Goal: Task Accomplishment & Management: Complete application form

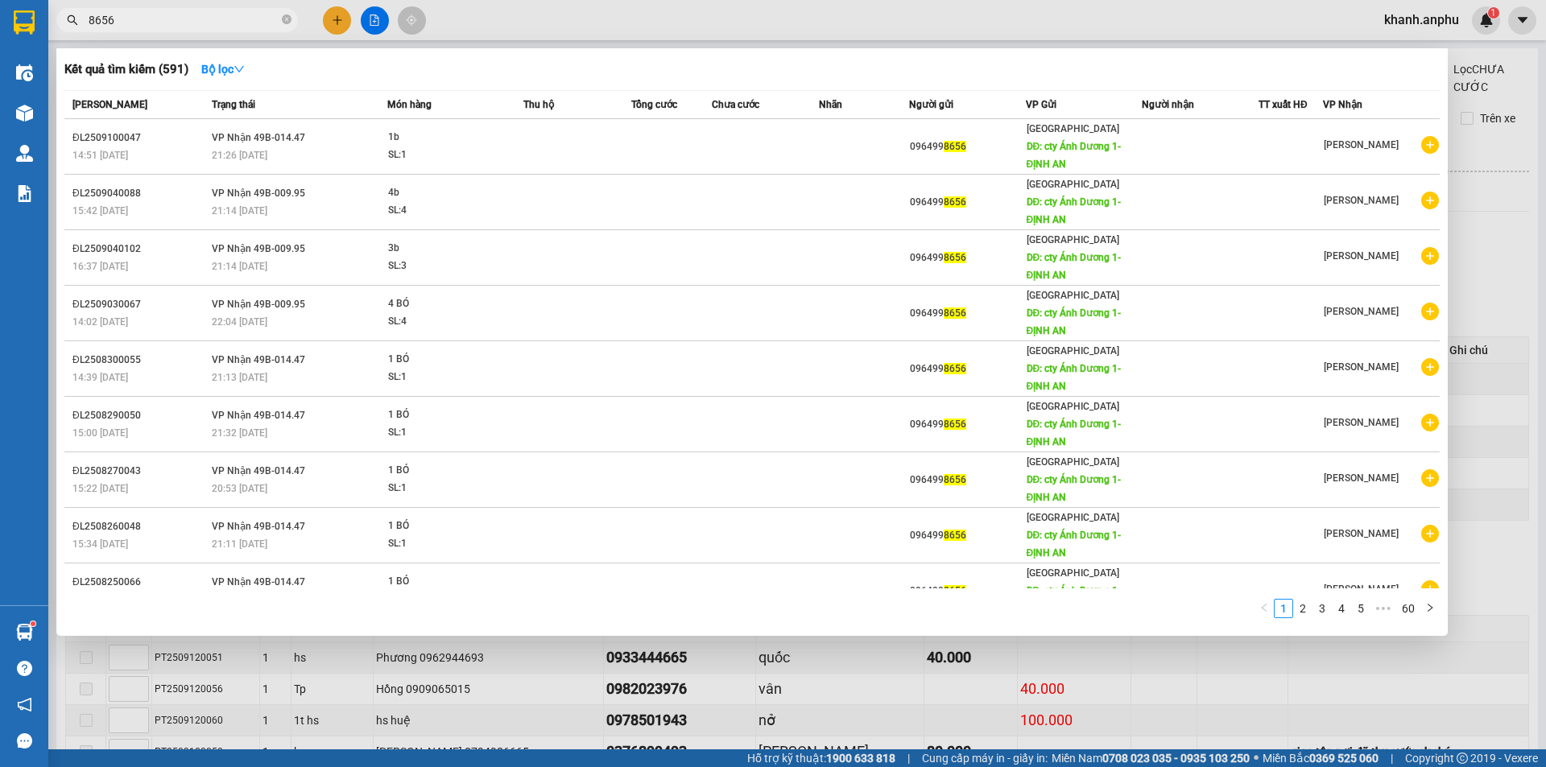
click at [119, 19] on input "8656" at bounding box center [184, 20] width 190 height 18
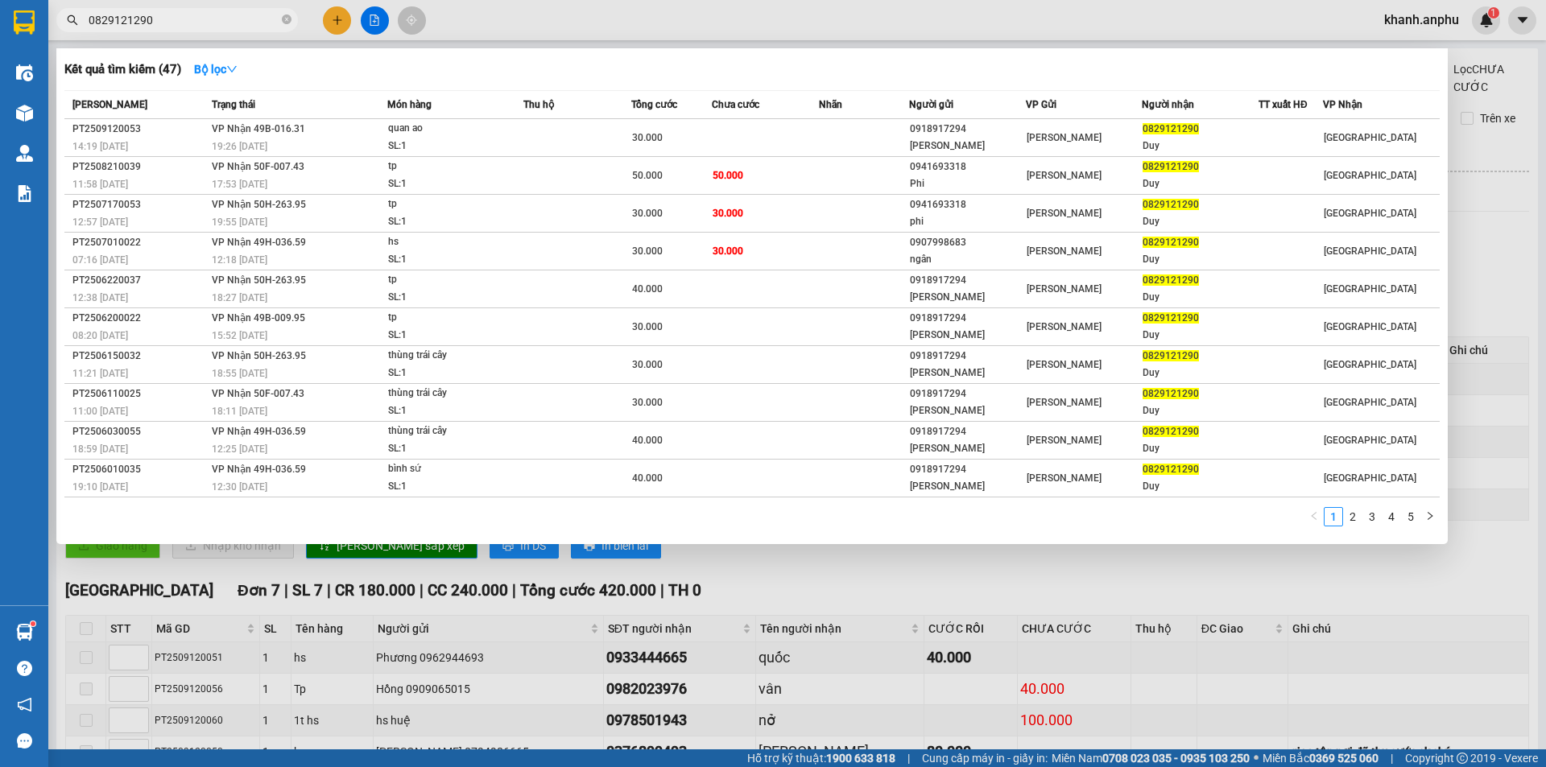
type input "0829121290"
click at [339, 18] on div at bounding box center [773, 383] width 1546 height 767
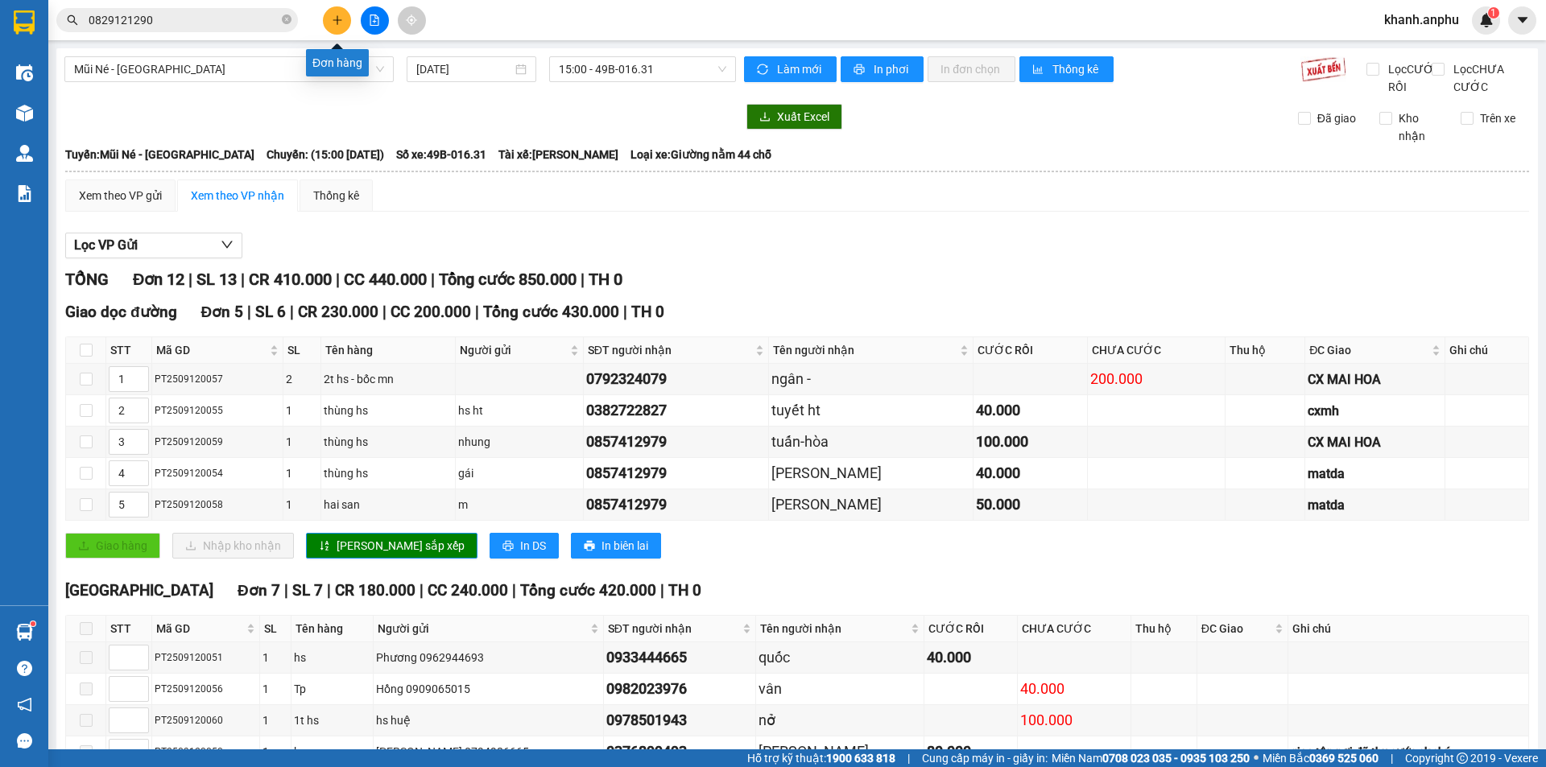
click at [339, 18] on icon "plus" at bounding box center [337, 19] width 11 height 11
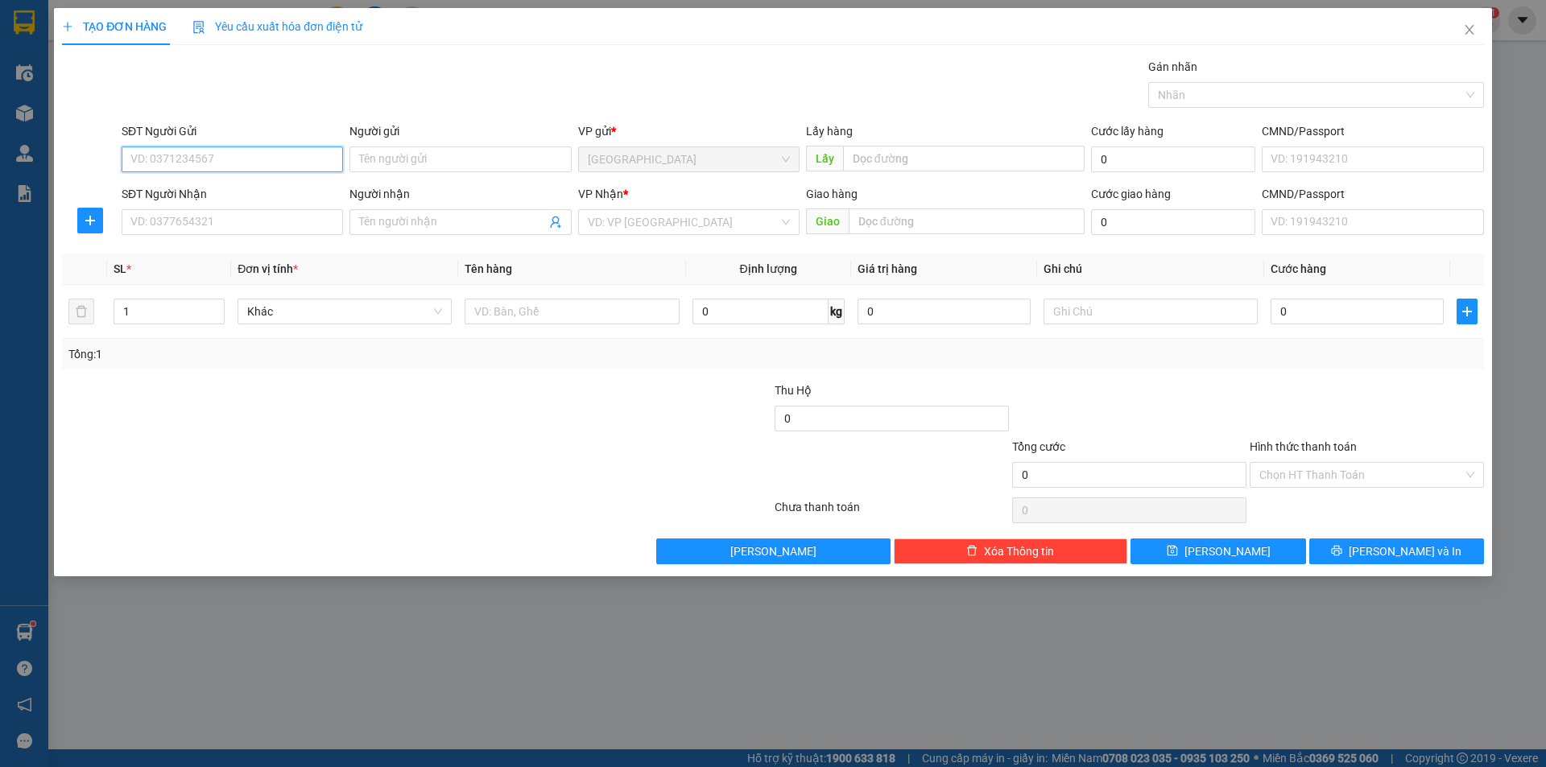
drag, startPoint x: 212, startPoint y: 167, endPoint x: 0, endPoint y: 672, distance: 548.2
click at [202, 167] on input "SĐT Người Gửi" at bounding box center [232, 160] width 221 height 26
type input "0916703999"
click at [211, 195] on div "0916703999 - Huyền" at bounding box center [232, 192] width 202 height 18
type input "Huyền"
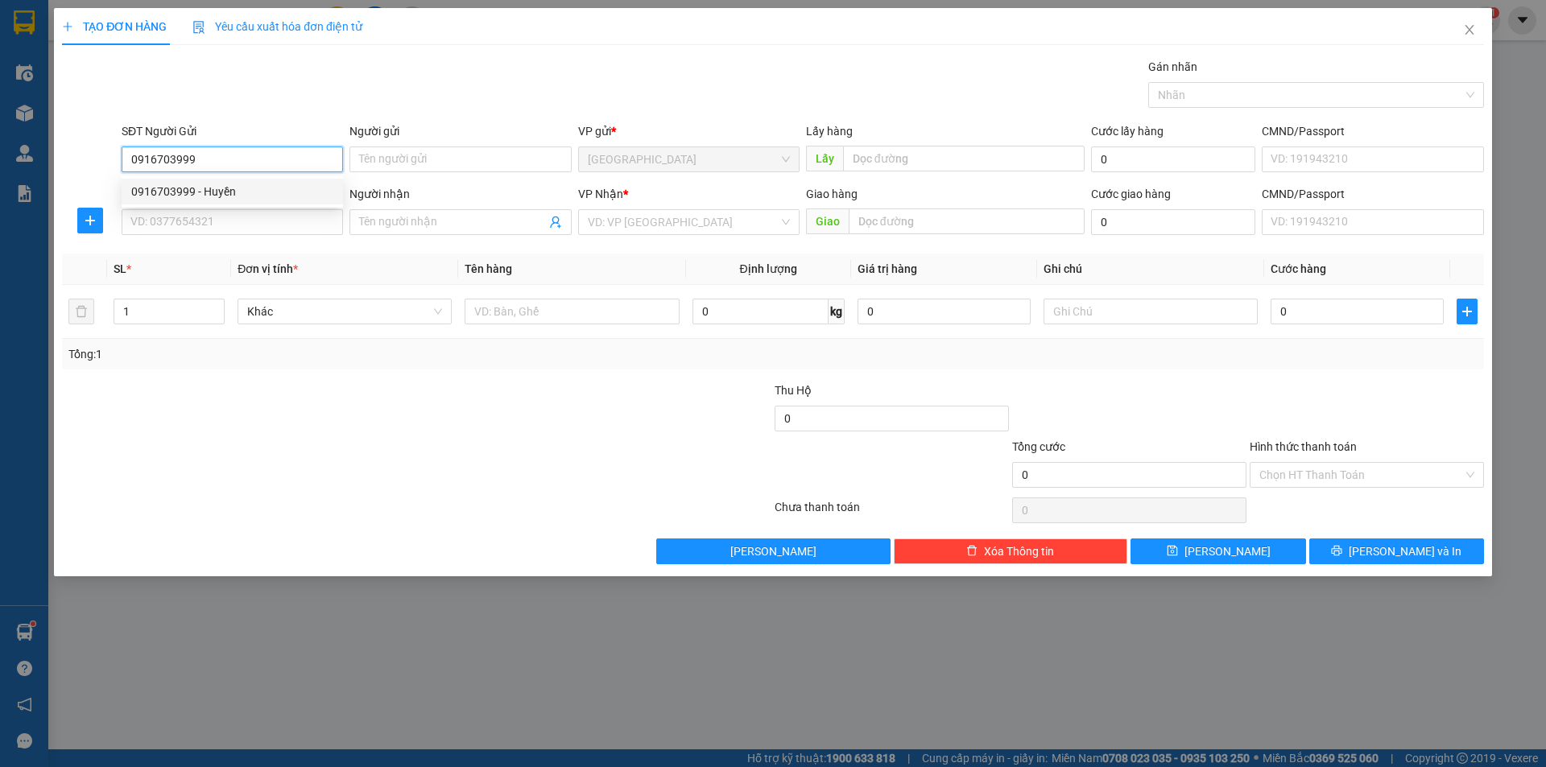
type input "0827499699"
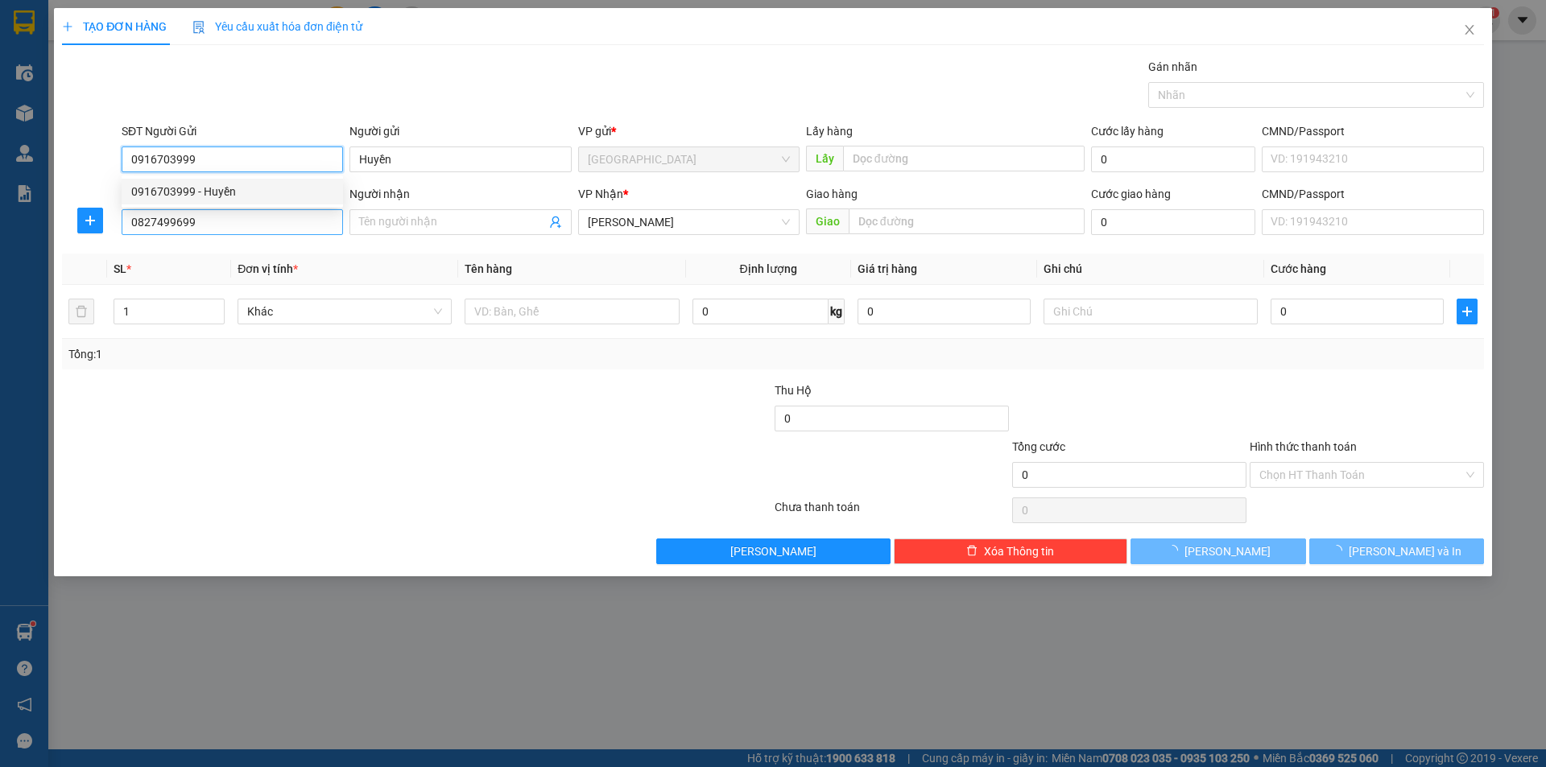
type input "30.000"
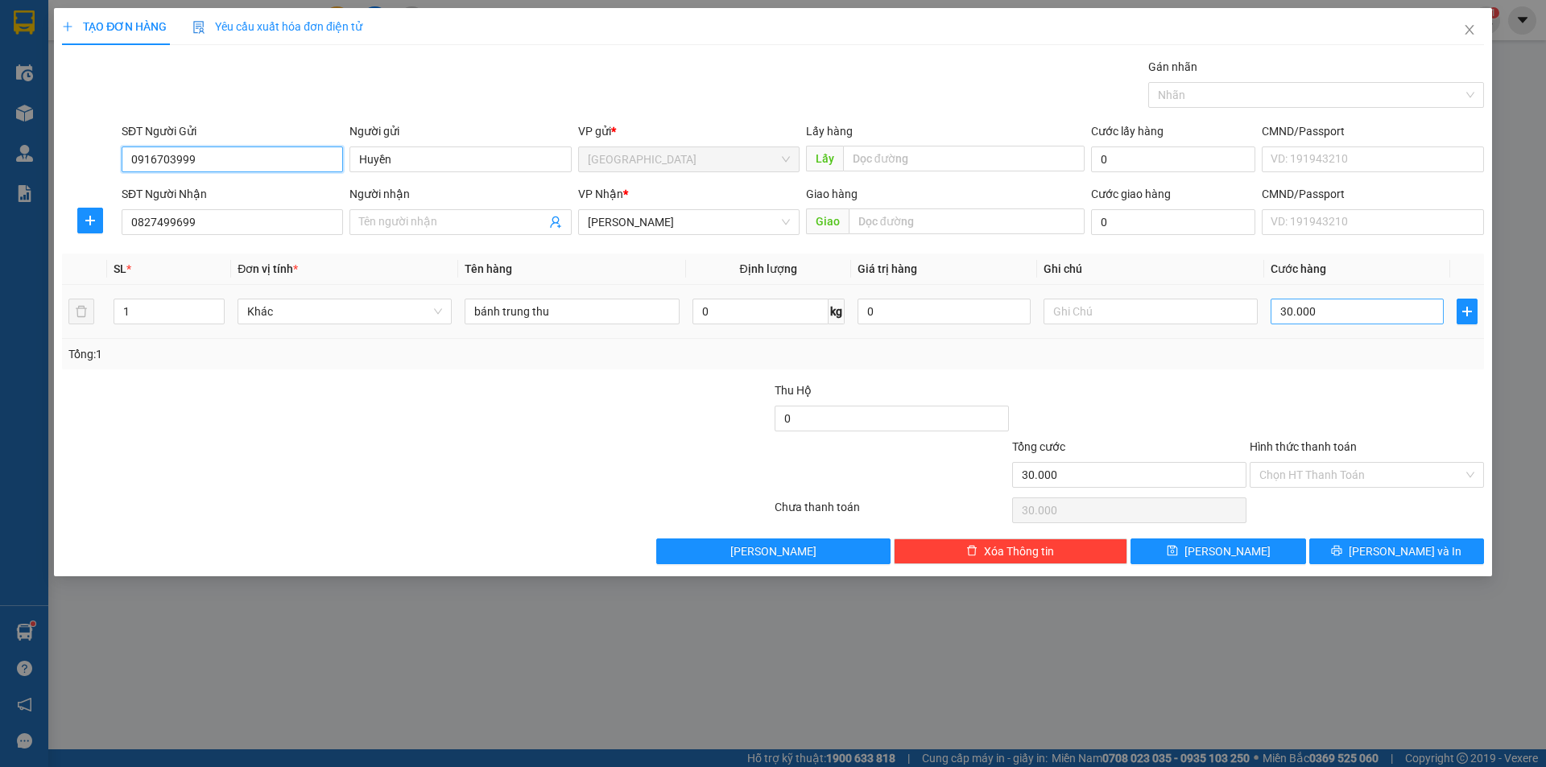
type input "0916703999"
click at [1358, 311] on input "30.000" at bounding box center [1357, 312] width 173 height 26
type input "5"
type input "0"
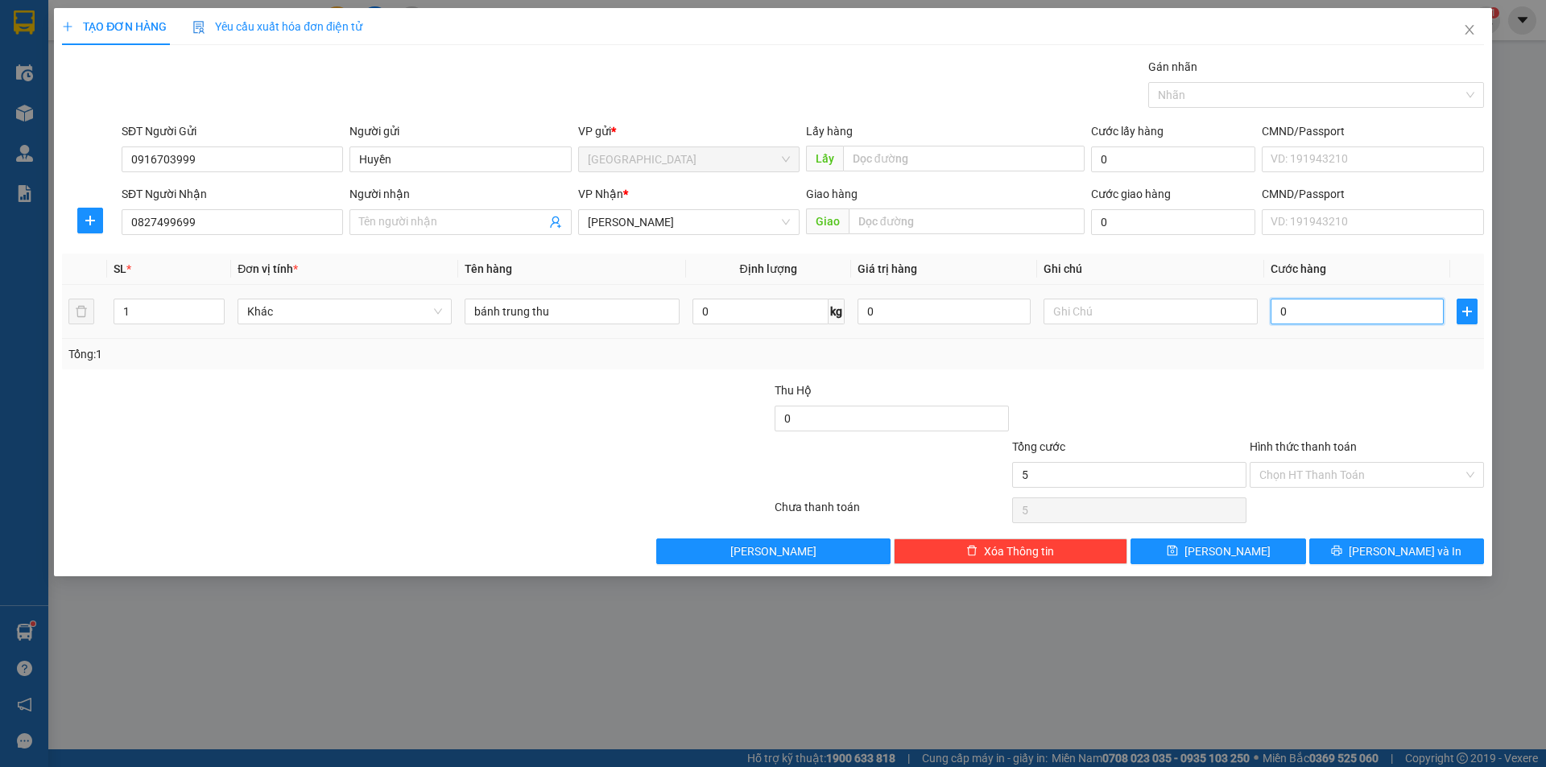
type input "0"
type input "04"
type input "4"
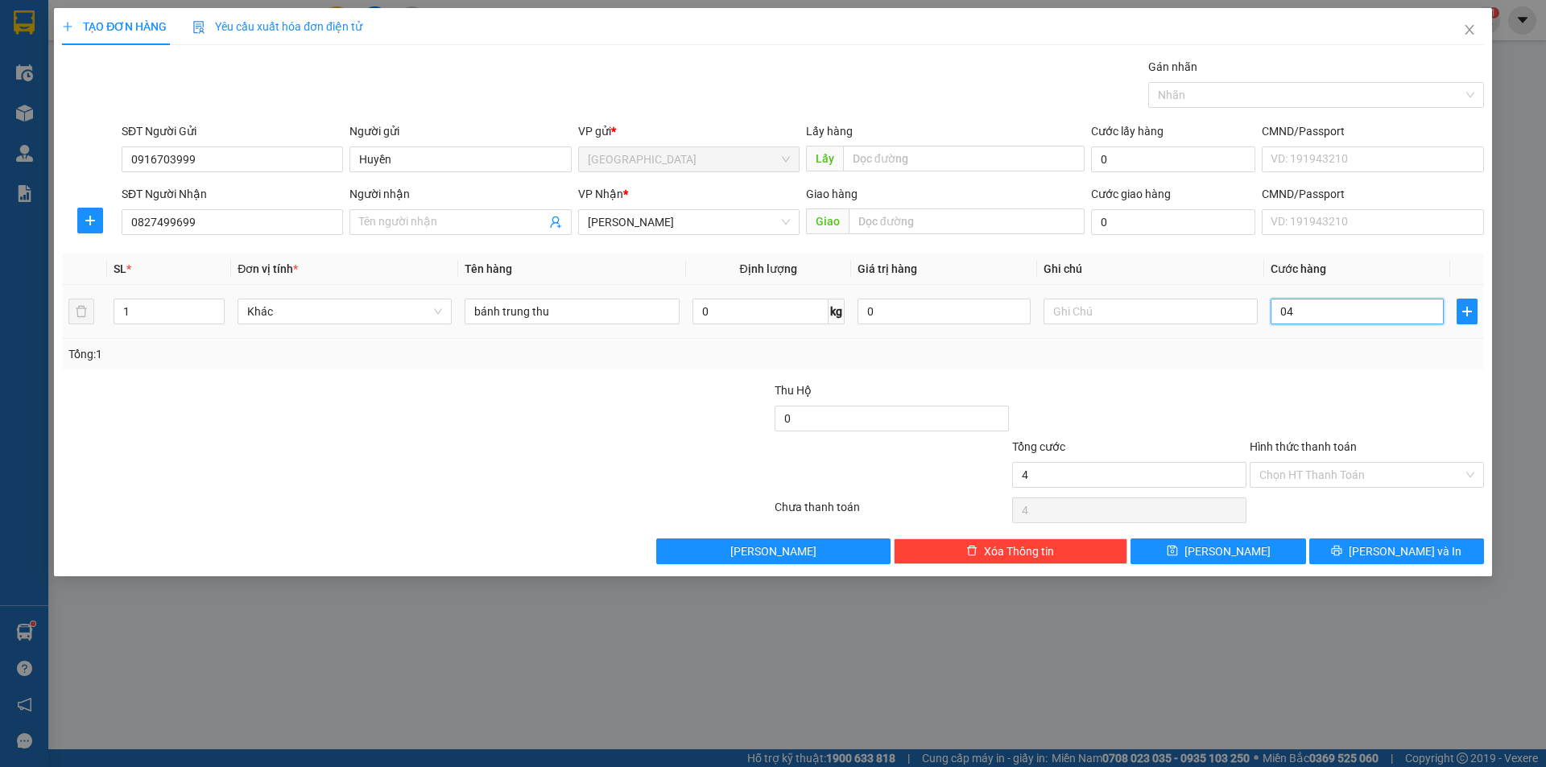
type input "040"
type input "40"
type input "040"
type input "40.000"
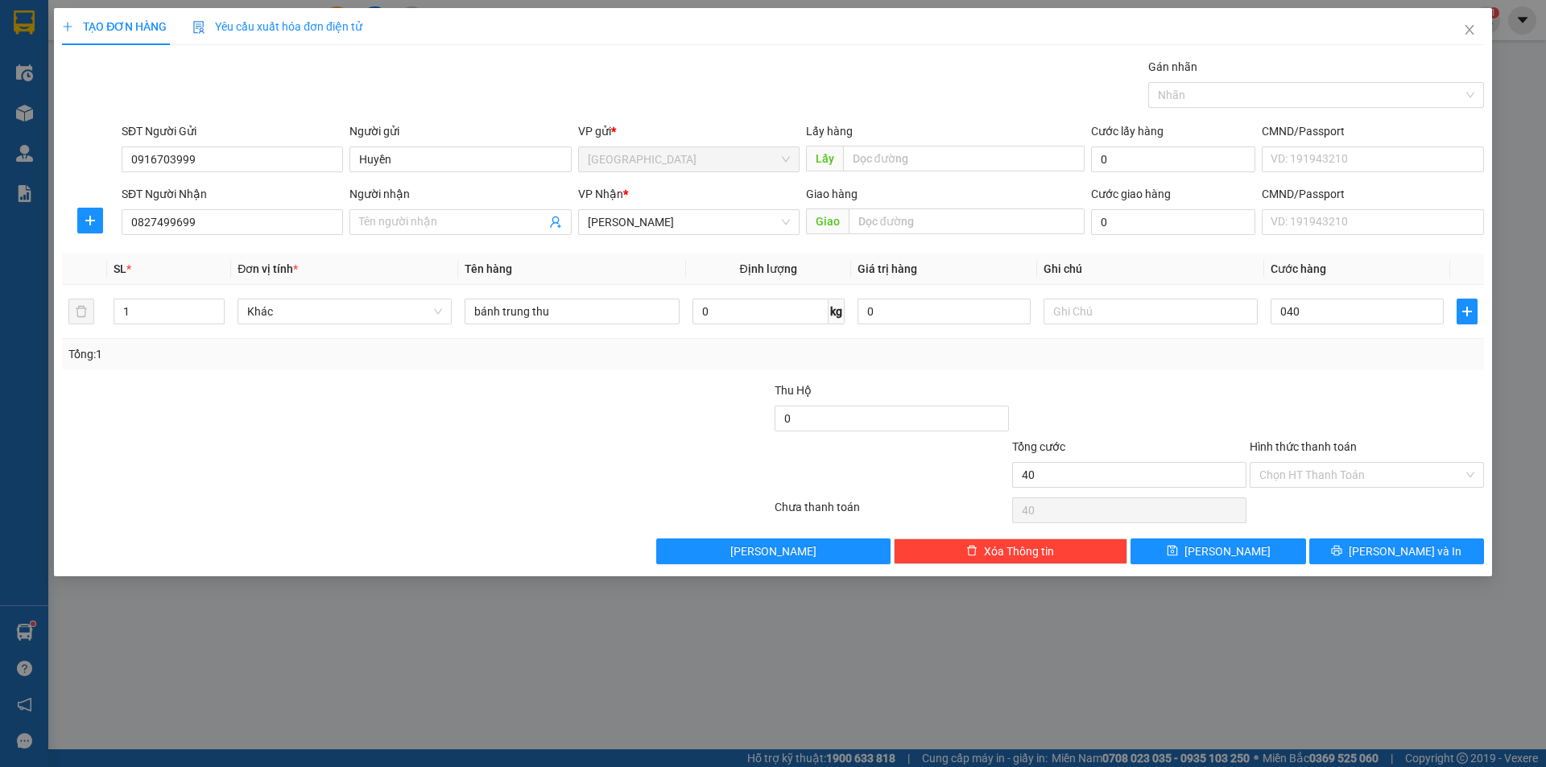
type input "40.000"
click at [1357, 373] on div "Transit Pickup Surcharge Ids Transit Deliver Surcharge Ids Transit Deliver Surc…" at bounding box center [773, 311] width 1422 height 506
click at [1383, 550] on span "[PERSON_NAME] và In" at bounding box center [1405, 552] width 113 height 18
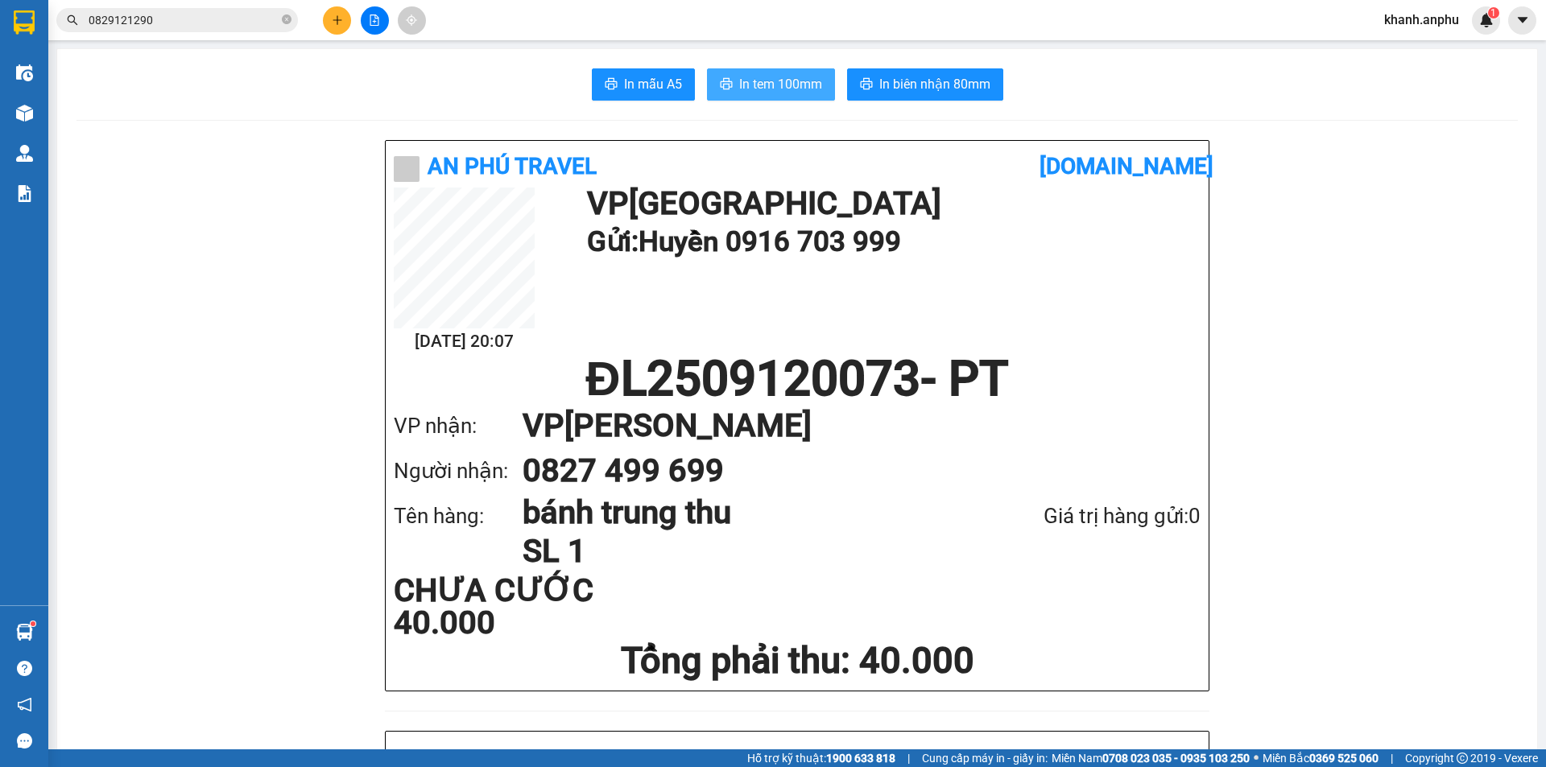
click at [801, 79] on span "In tem 100mm" at bounding box center [780, 84] width 83 height 20
click at [377, 20] on icon "file-add" at bounding box center [374, 19] width 11 height 11
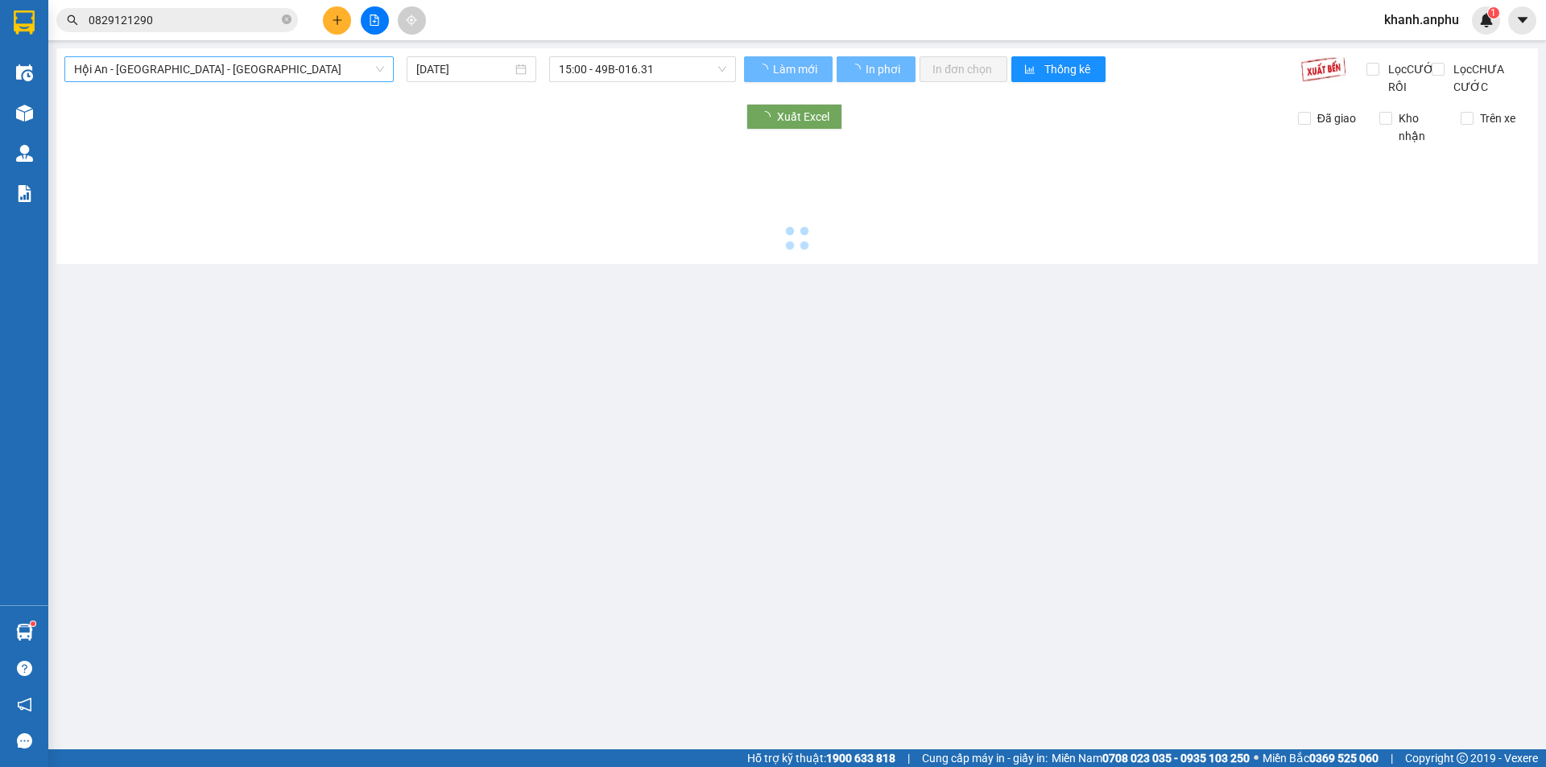
click at [190, 81] on span "Hội An - [GEOGRAPHIC_DATA] - [GEOGRAPHIC_DATA]" at bounding box center [229, 69] width 310 height 24
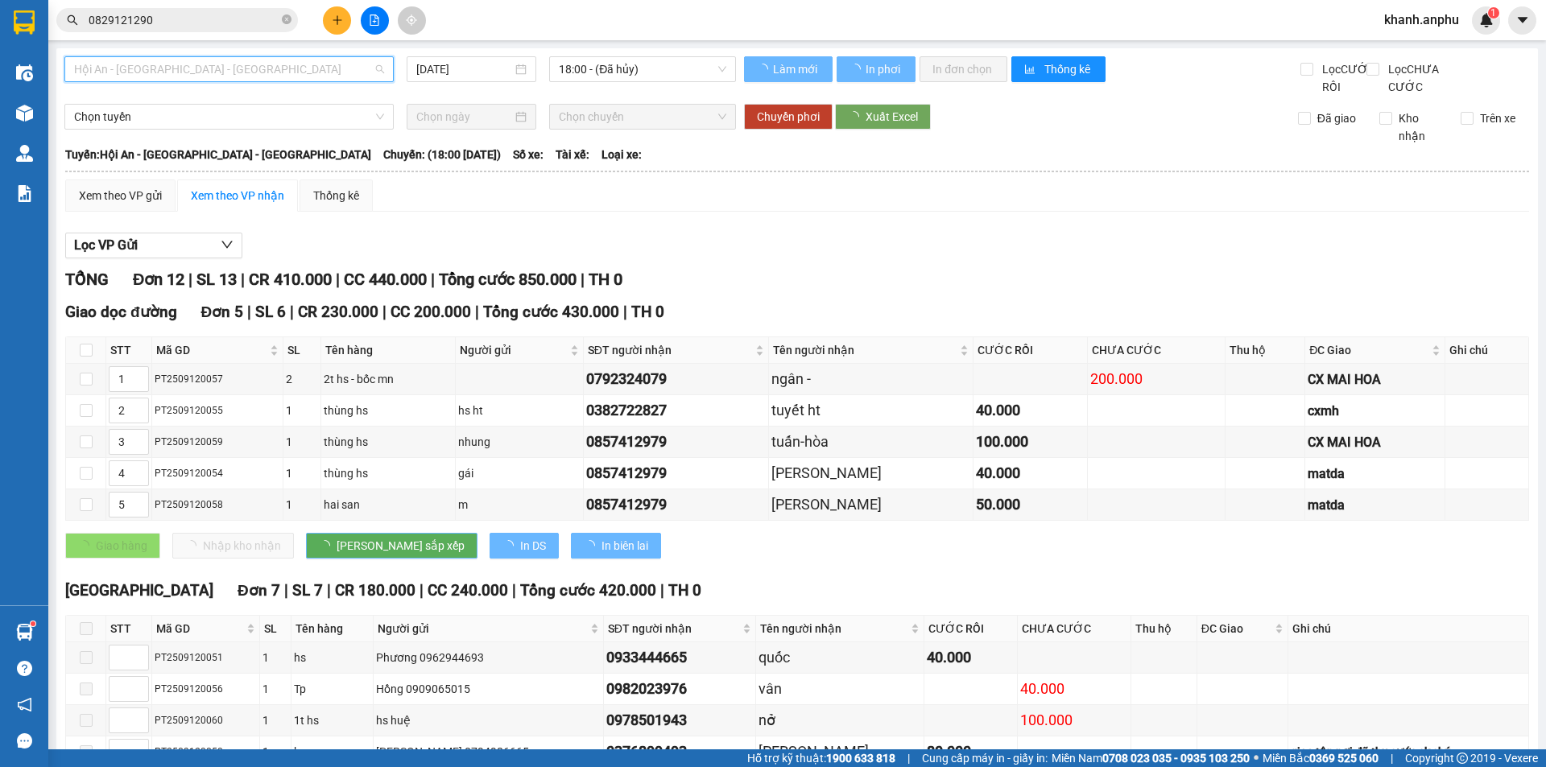
click at [192, 71] on span "Hội An - [GEOGRAPHIC_DATA] - [GEOGRAPHIC_DATA]" at bounding box center [229, 69] width 310 height 24
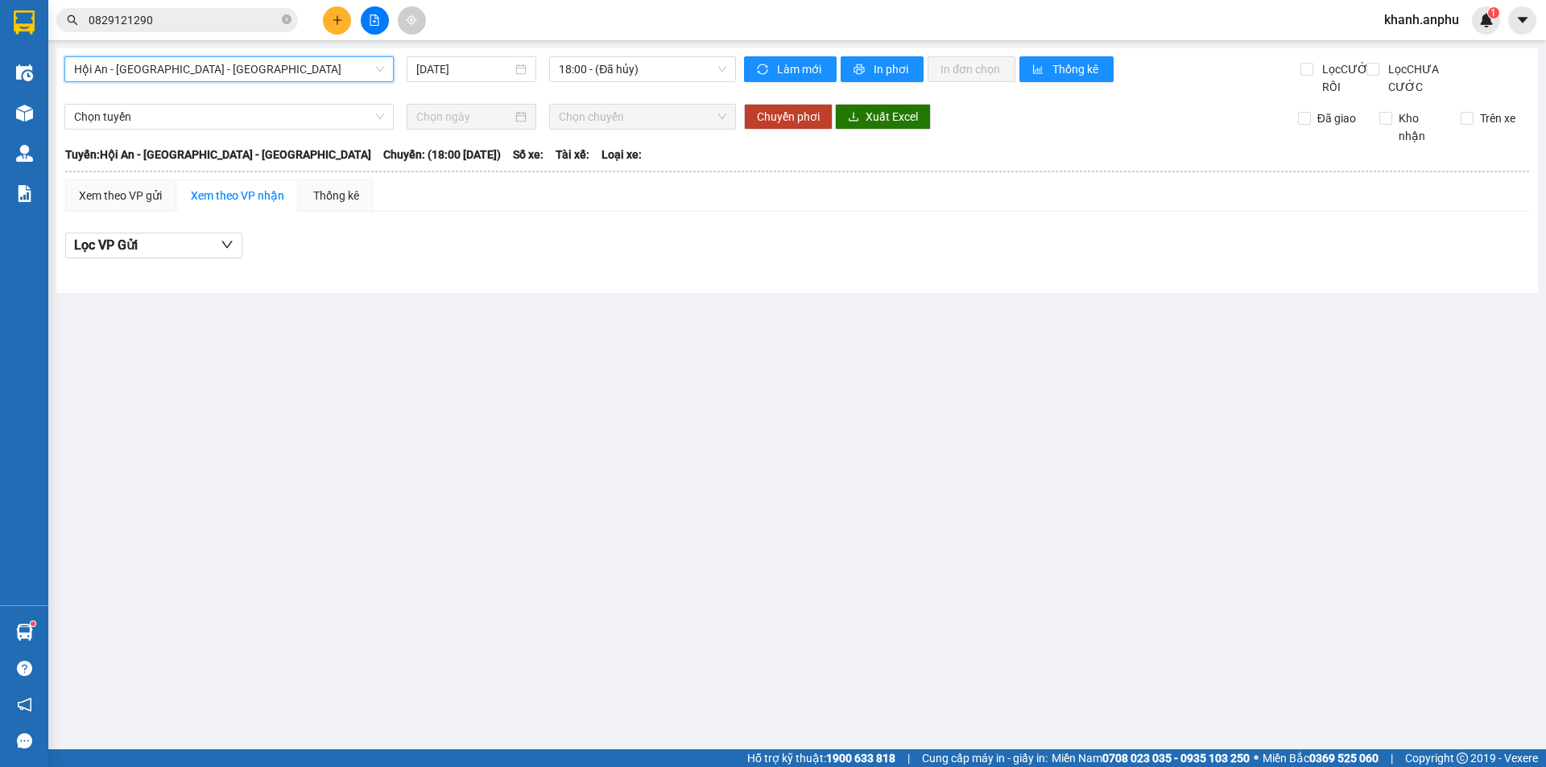
click at [163, 70] on span "Hội An - [GEOGRAPHIC_DATA] - [GEOGRAPHIC_DATA]" at bounding box center [229, 69] width 310 height 24
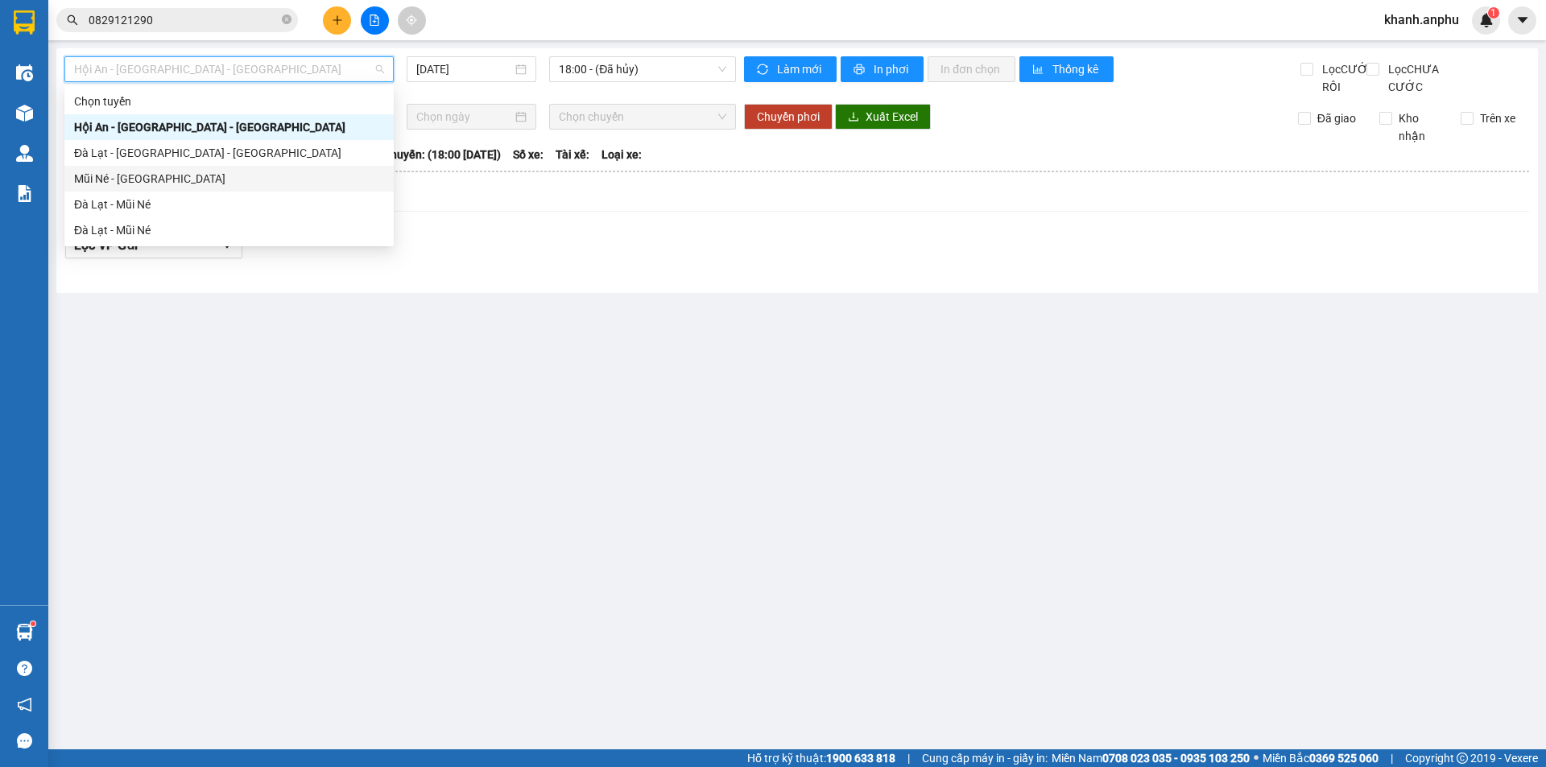
click at [132, 174] on div "Mũi Né - [GEOGRAPHIC_DATA]" at bounding box center [229, 179] width 310 height 18
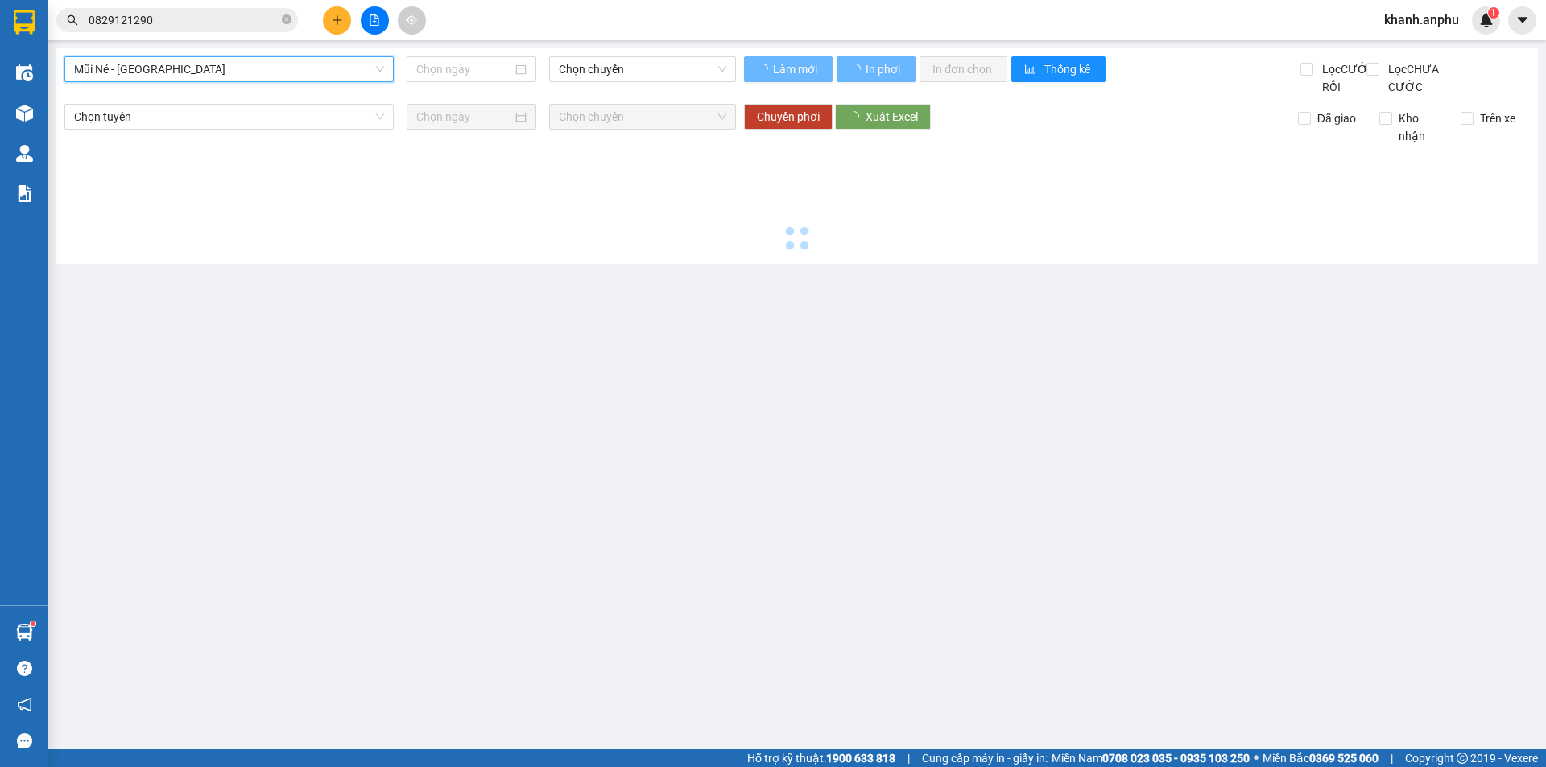
type input "[DATE]"
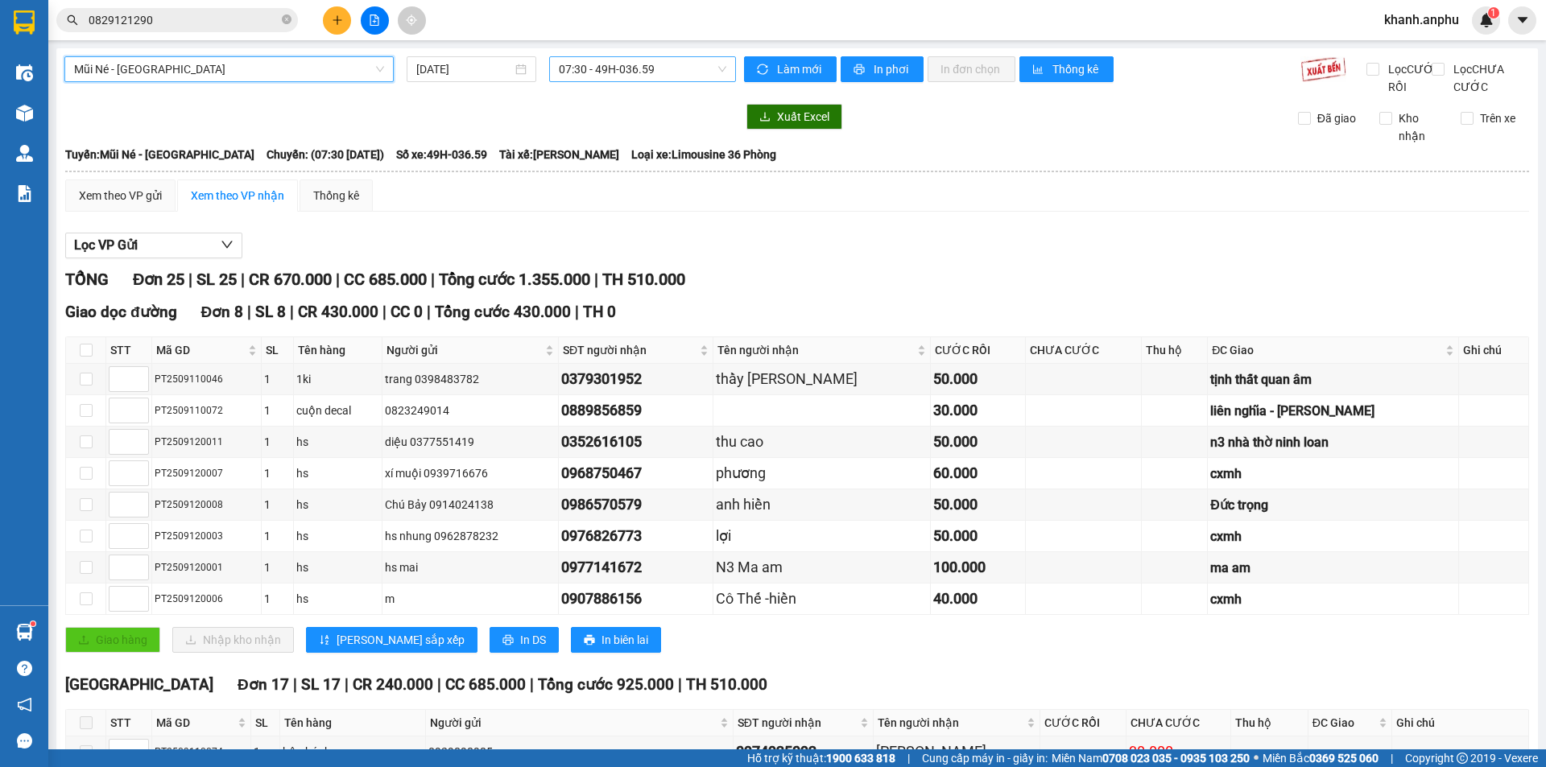
click at [639, 63] on span "07:30 - 49H-036.59" at bounding box center [642, 69] width 167 height 24
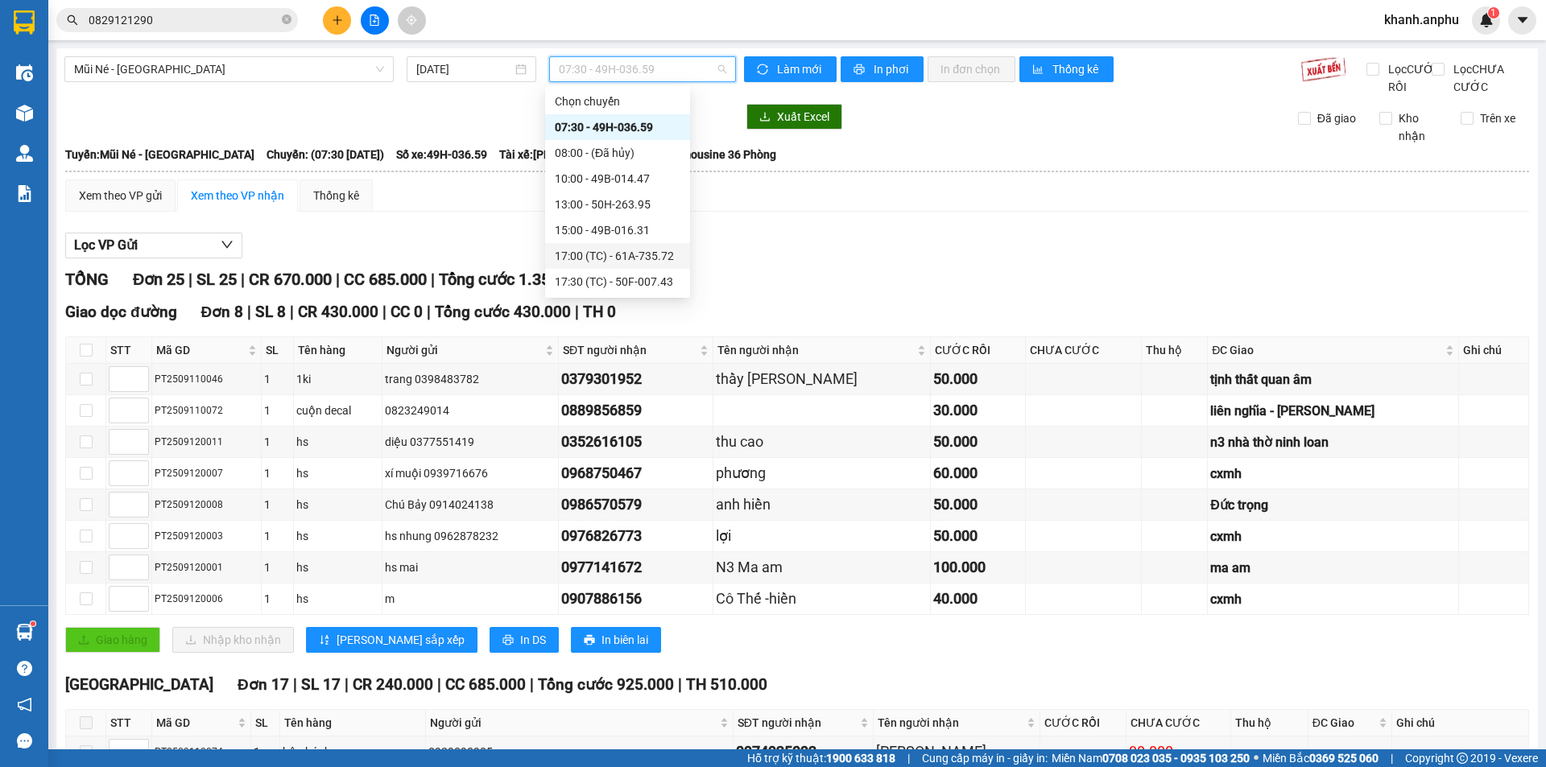
click at [606, 246] on div "17:00 (TC) - 61A-735.72" at bounding box center [617, 256] width 145 height 26
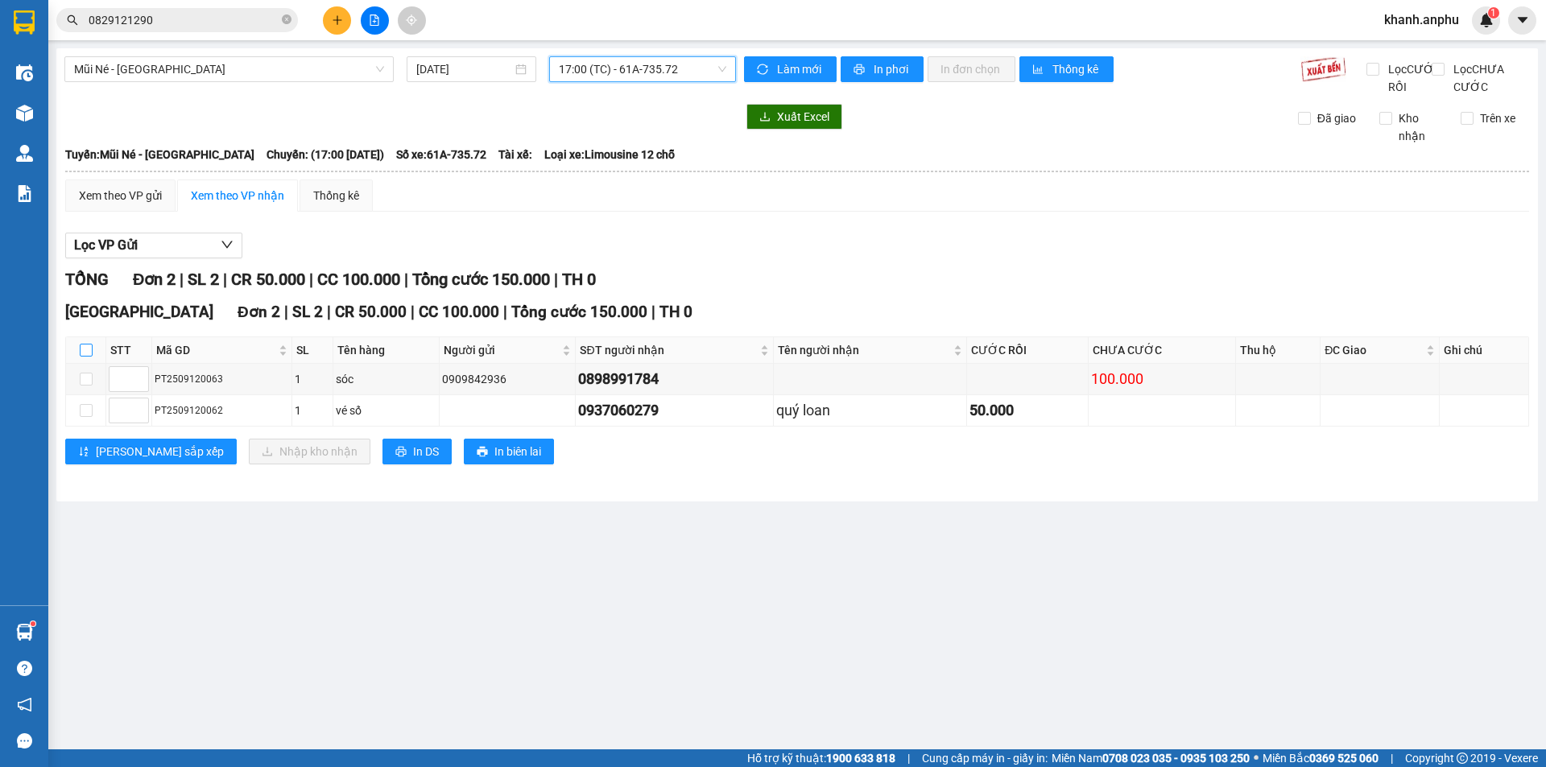
click at [85, 359] on label at bounding box center [86, 350] width 13 height 18
click at [85, 357] on input "checkbox" at bounding box center [86, 350] width 13 height 13
checkbox input "true"
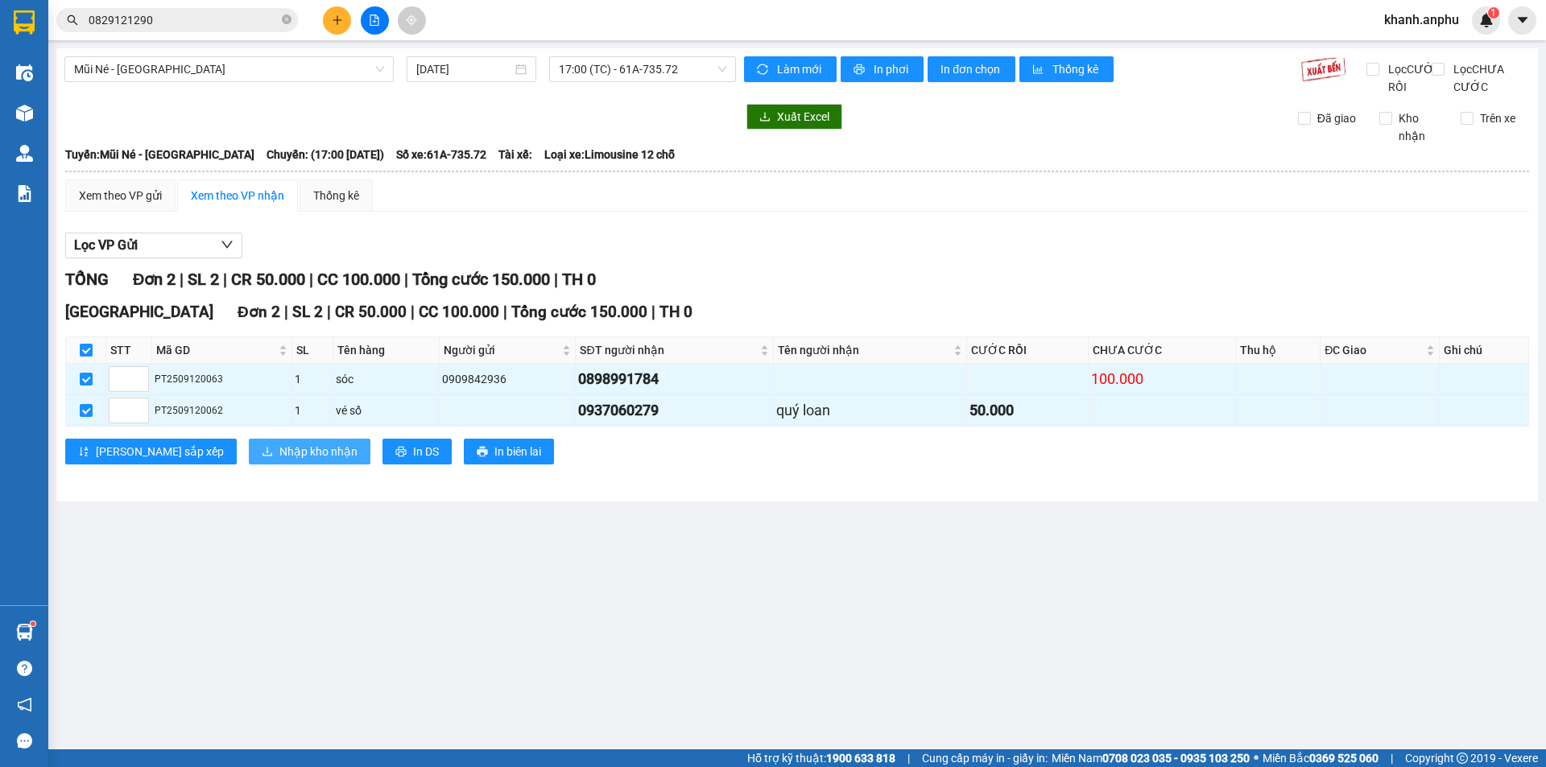
click at [279, 461] on span "Nhập kho nhận" at bounding box center [318, 452] width 78 height 18
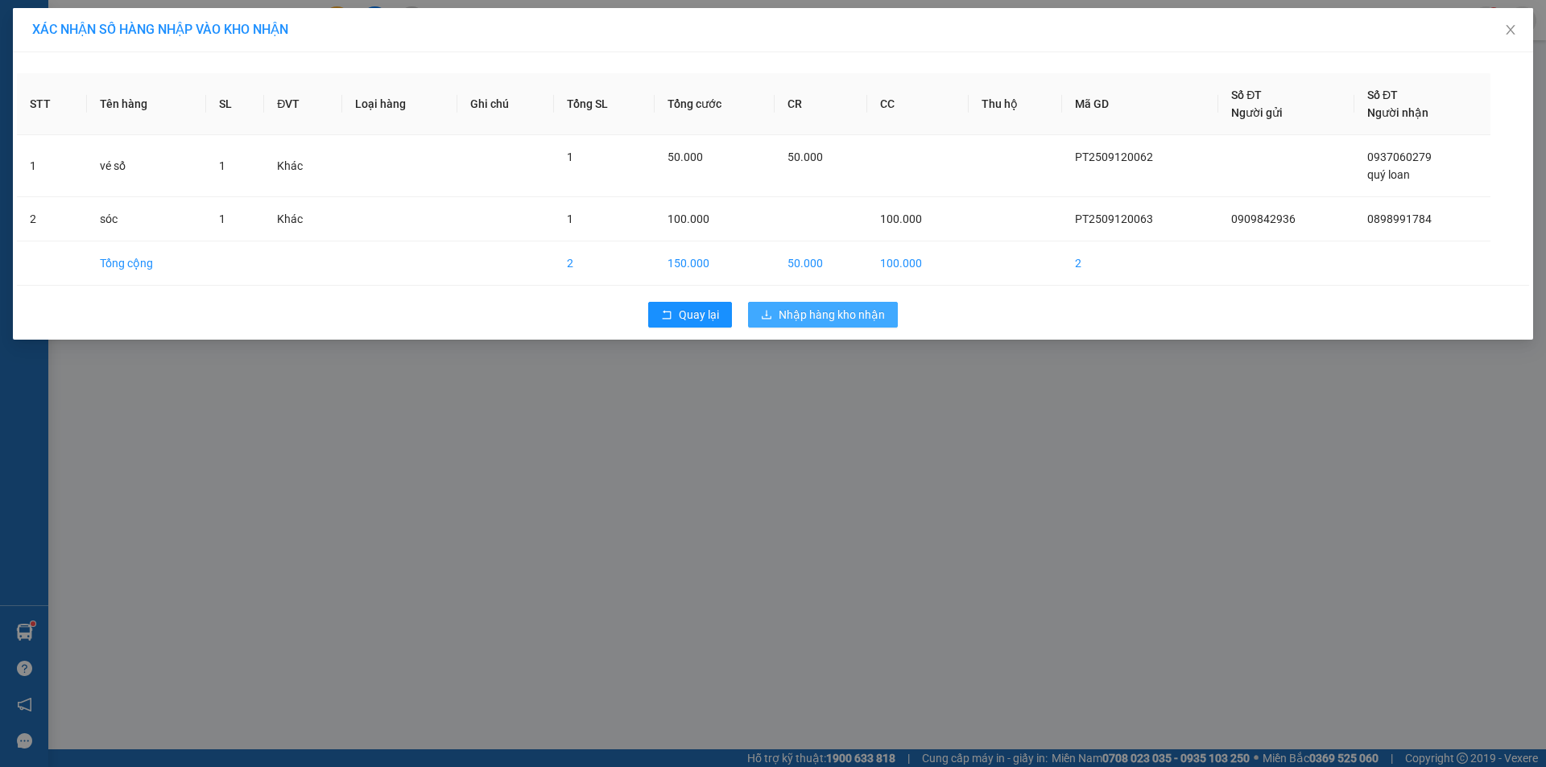
click at [843, 316] on span "Nhập hàng kho nhận" at bounding box center [832, 315] width 106 height 18
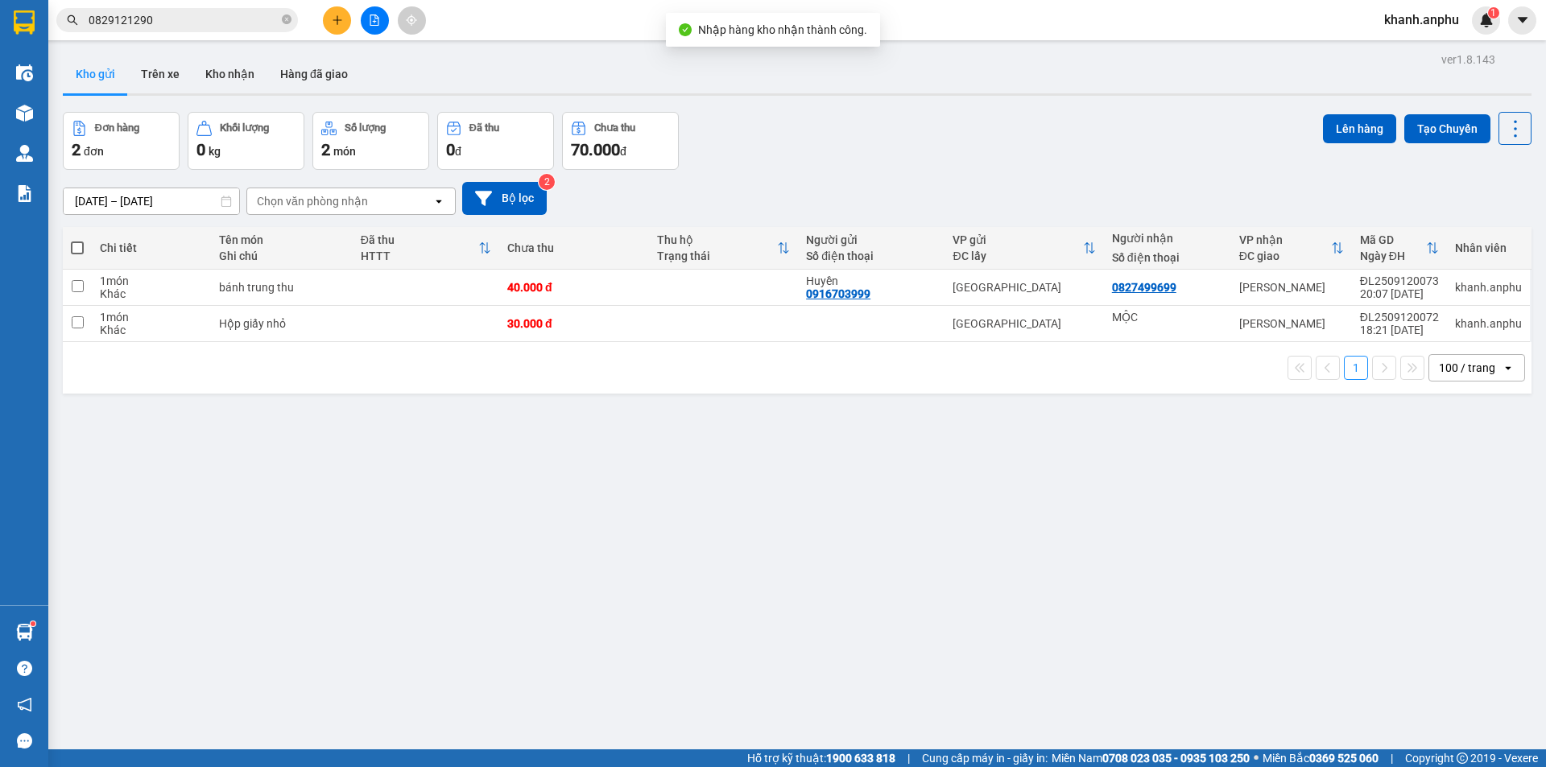
click at [949, 121] on div "Đơn hàng 2 đơn Khối lượng 0 kg Số lượng 2 món Đã thu 0 đ Chưa thu 70.000 đ Lên …" at bounding box center [797, 141] width 1469 height 58
click at [375, 23] on icon "file-add" at bounding box center [374, 19] width 11 height 11
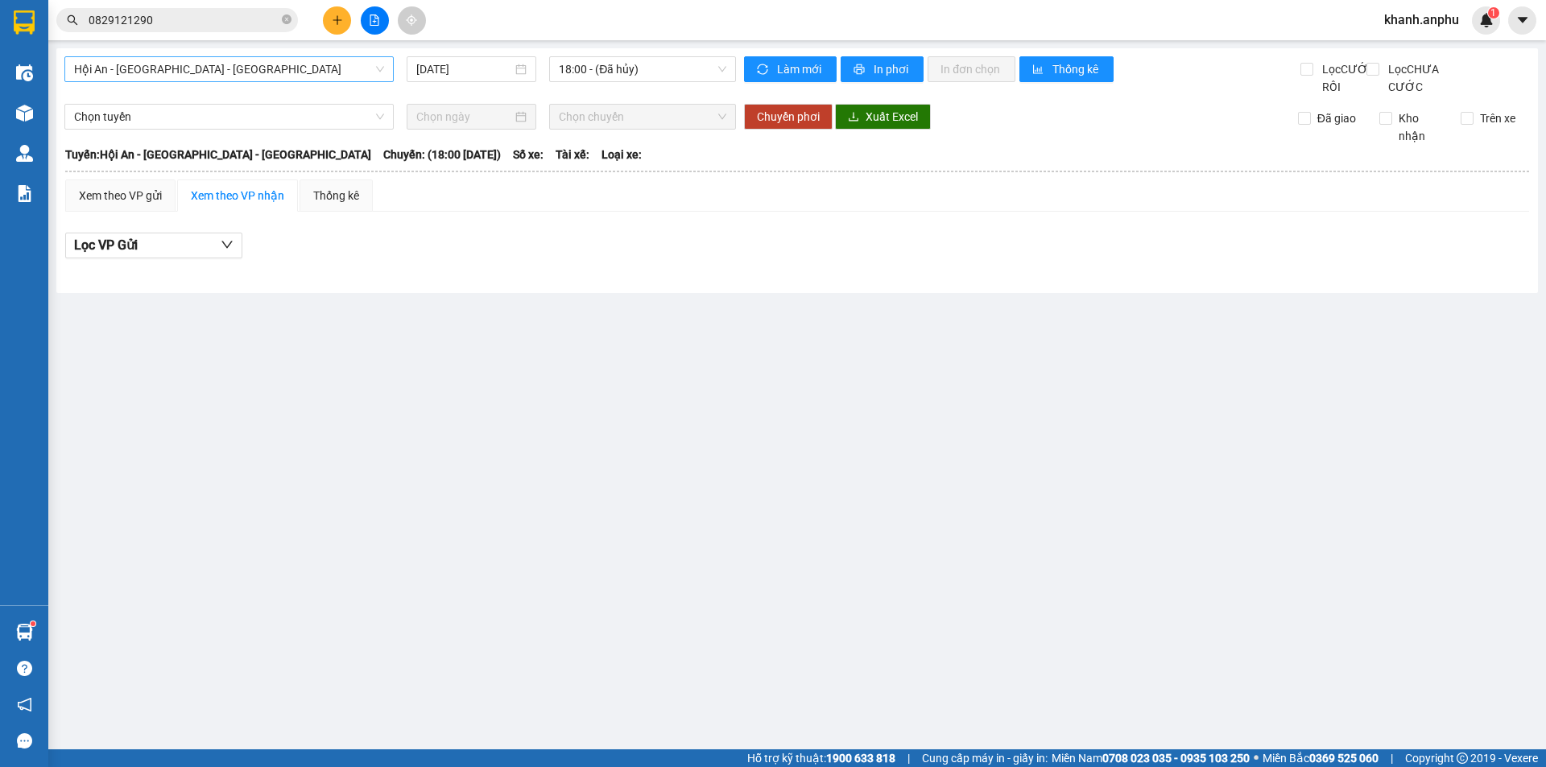
click at [229, 71] on span "Hội An - [GEOGRAPHIC_DATA] - [GEOGRAPHIC_DATA]" at bounding box center [229, 69] width 310 height 24
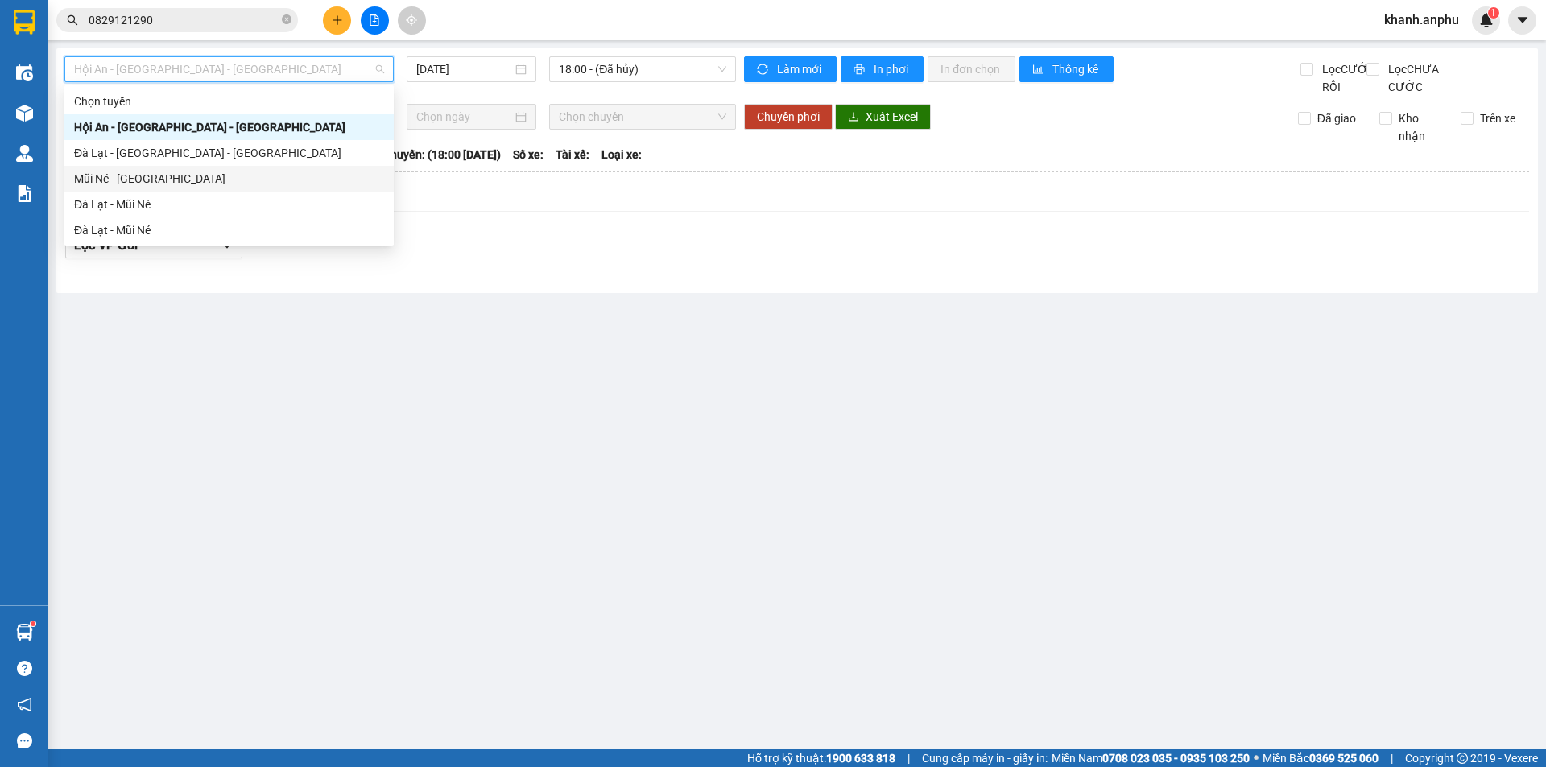
click at [158, 184] on div "Mũi Né - [GEOGRAPHIC_DATA]" at bounding box center [229, 179] width 310 height 18
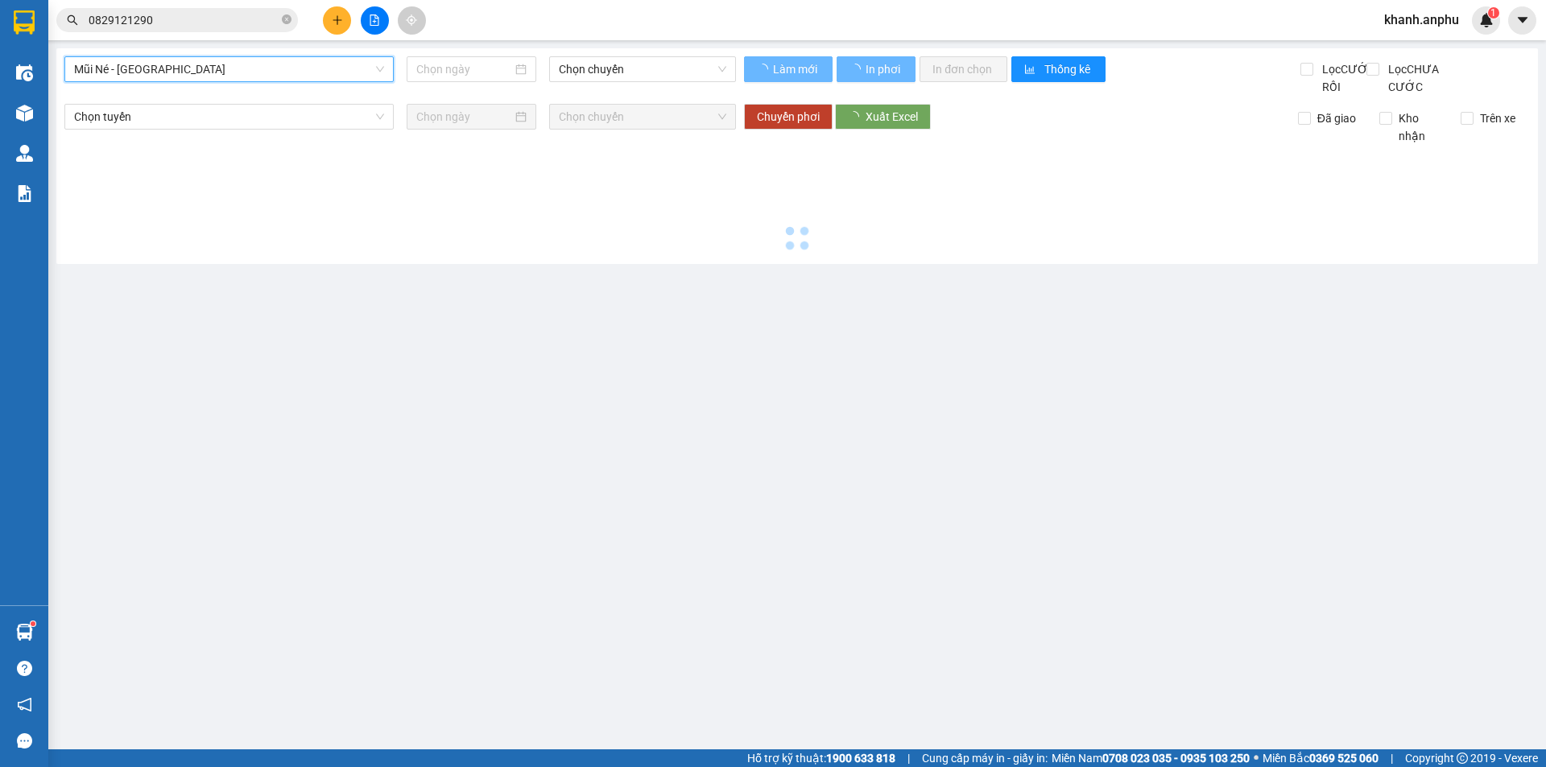
type input "[DATE]"
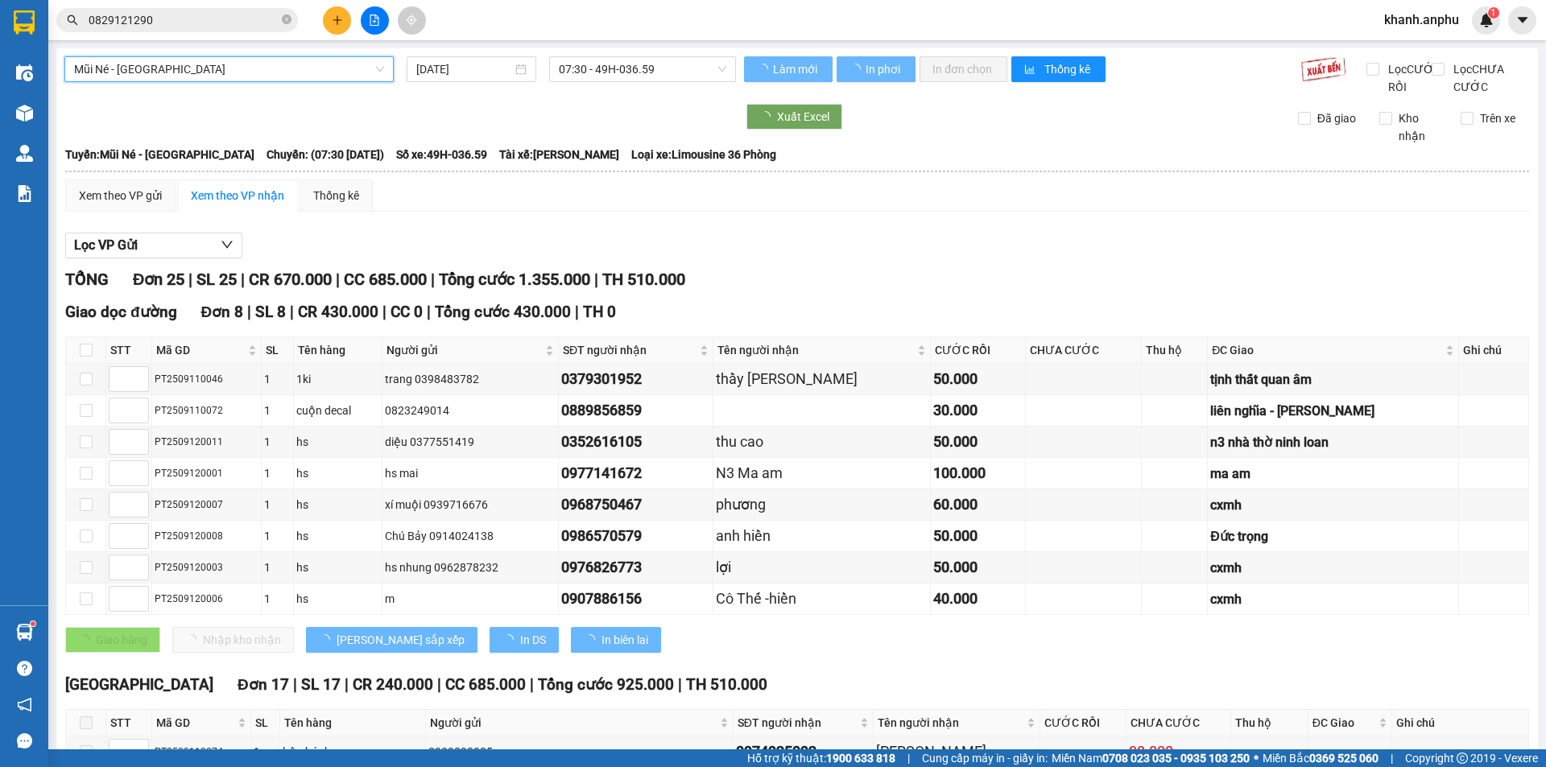
click at [601, 68] on span "07:30 - 49H-036.59" at bounding box center [642, 69] width 167 height 24
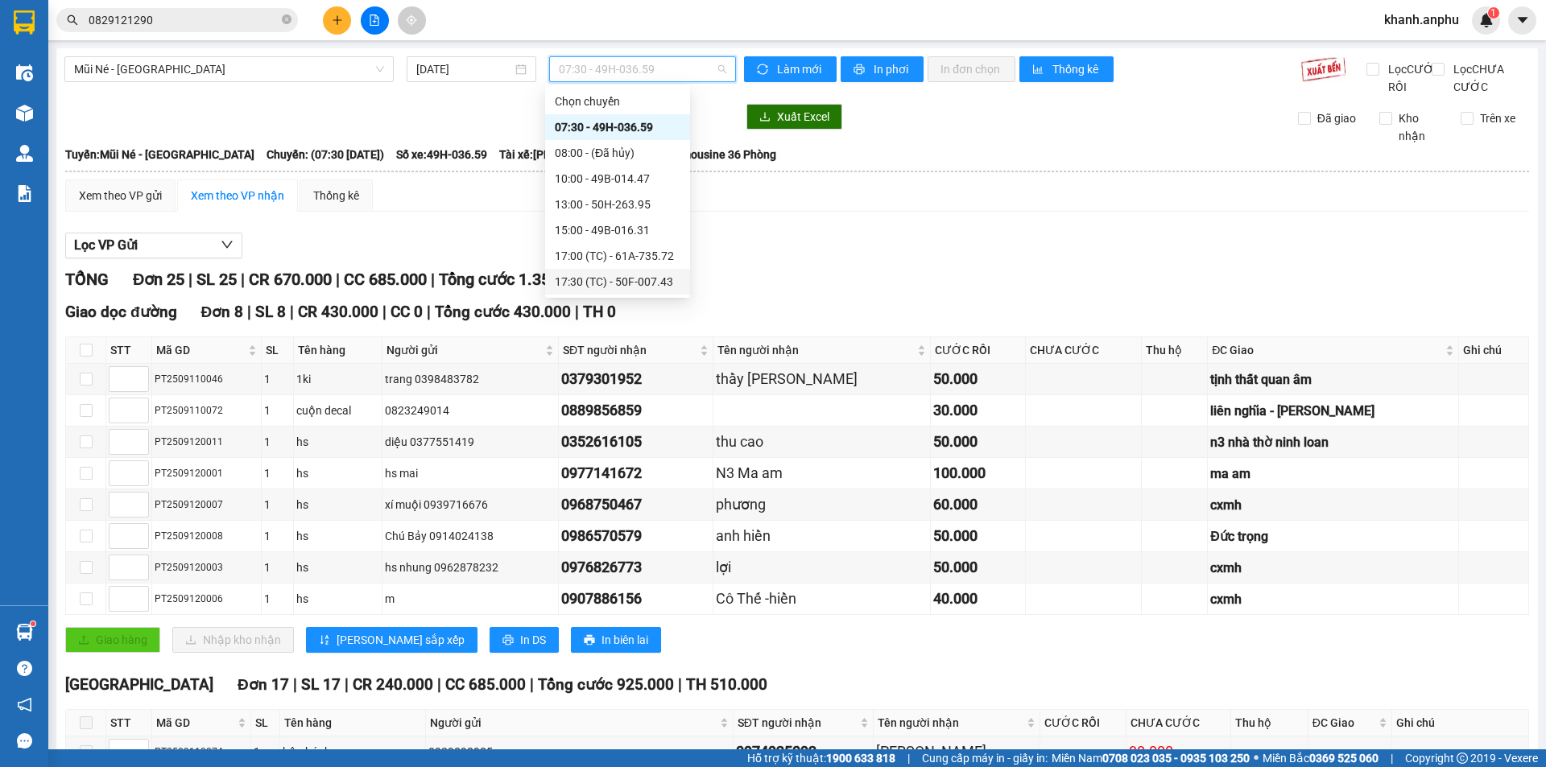
click at [613, 285] on div "17:30 (TC) - 50F-007.43" at bounding box center [618, 282] width 126 height 18
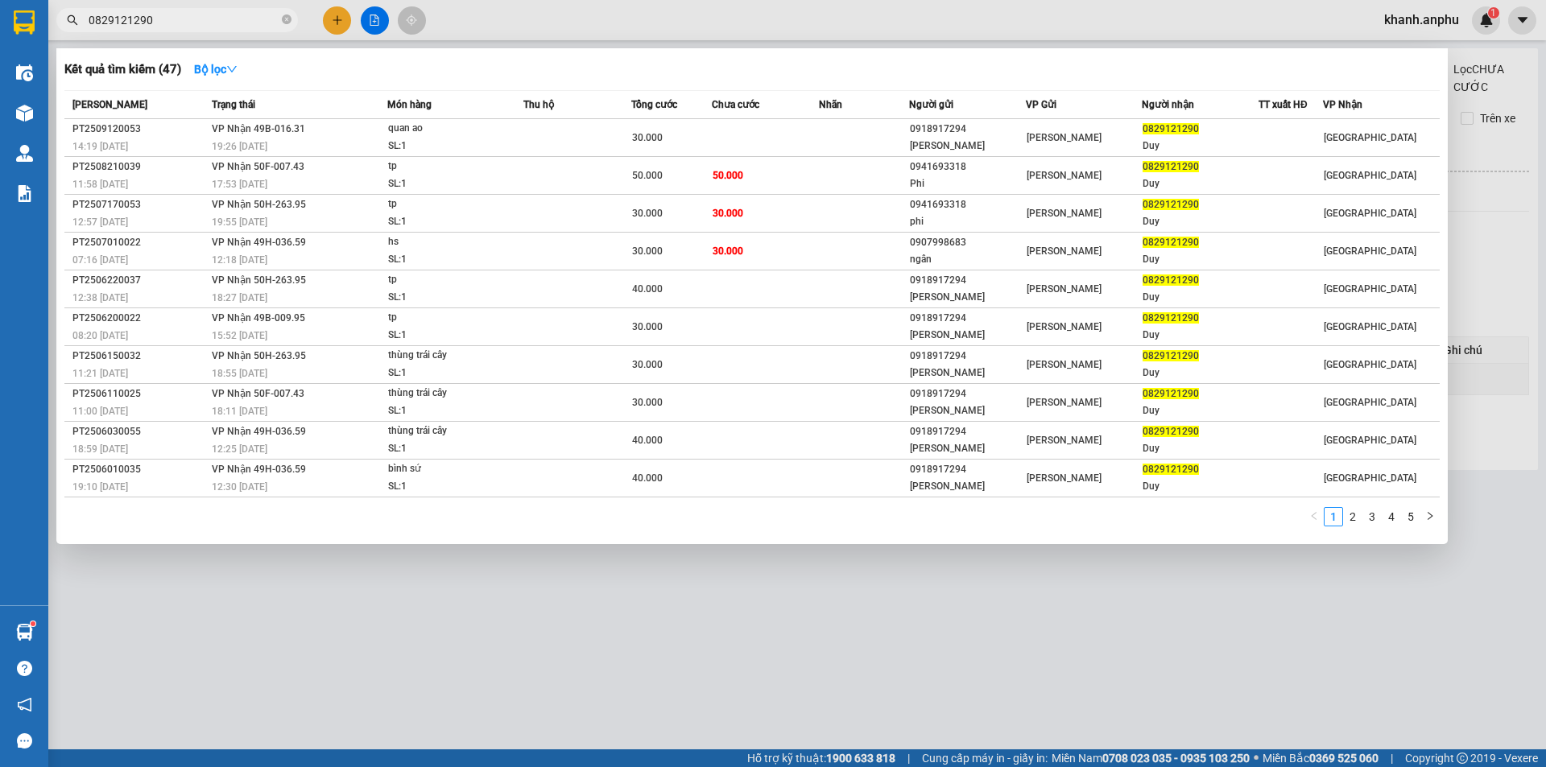
click at [151, 22] on input "0829121290" at bounding box center [184, 20] width 190 height 18
click at [290, 23] on icon "close-circle" at bounding box center [287, 19] width 10 height 10
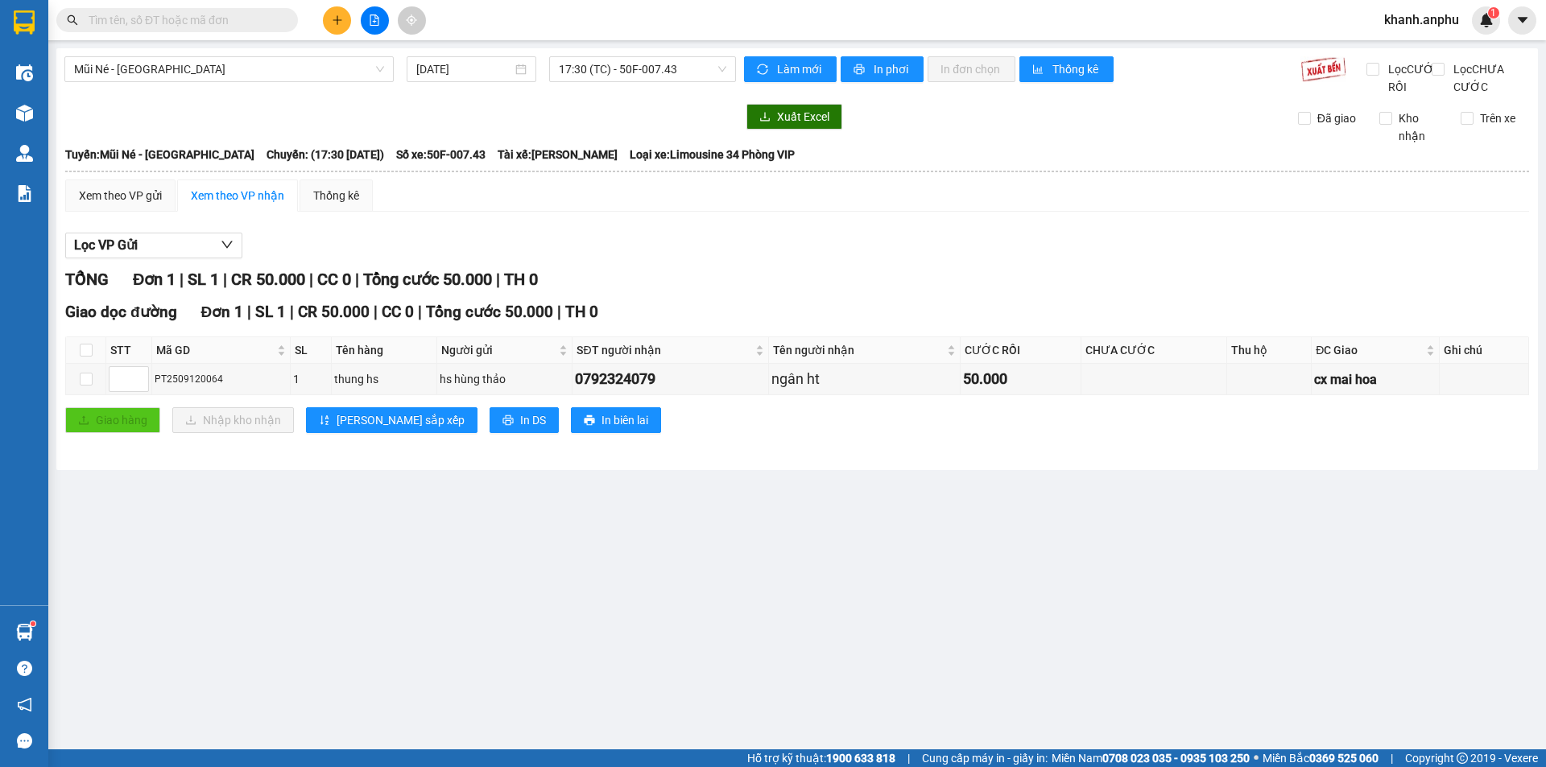
click at [205, 19] on input "text" at bounding box center [184, 20] width 190 height 18
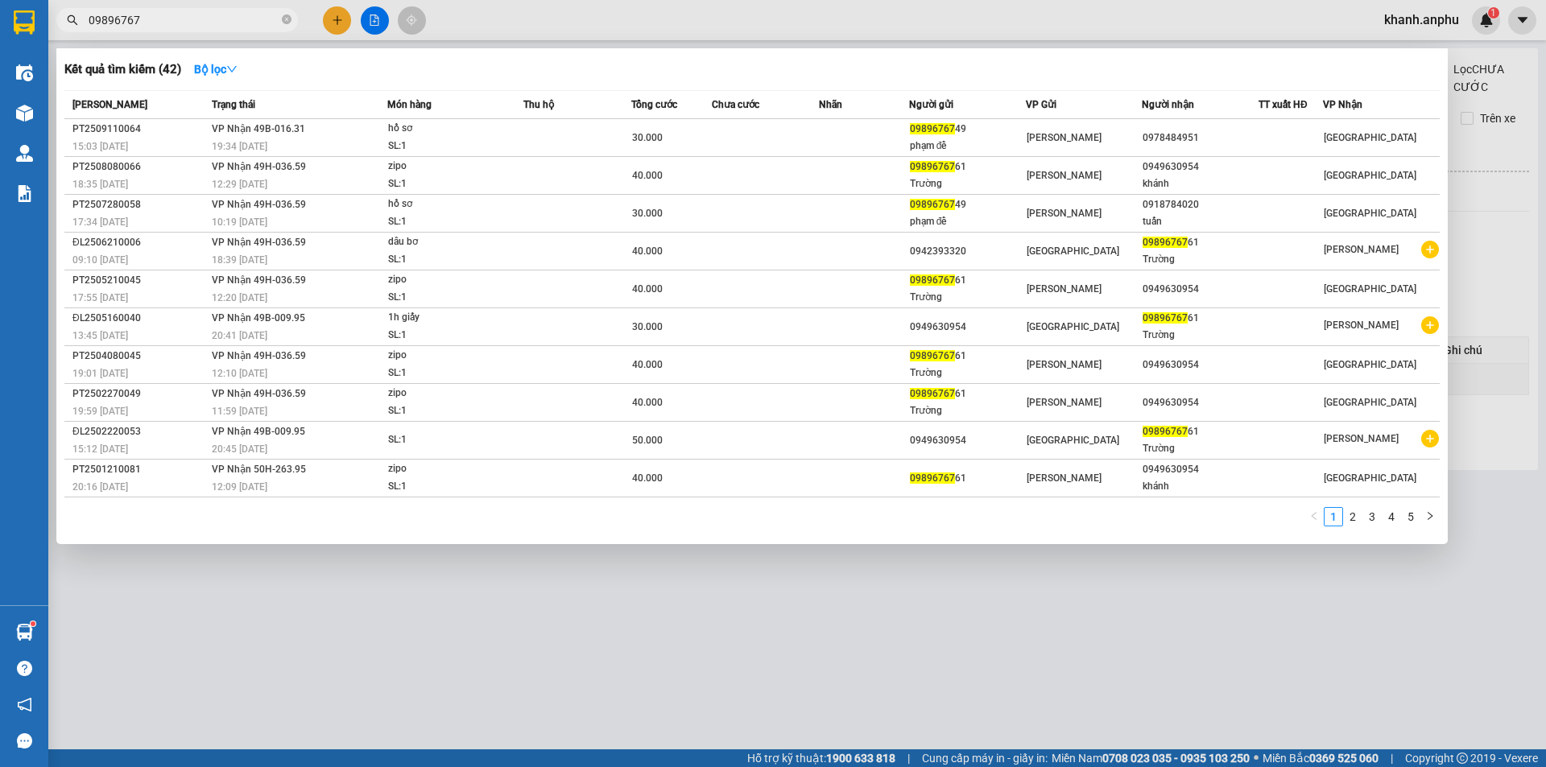
type input "09896767"
